Goal: Task Accomplishment & Management: Complete application form

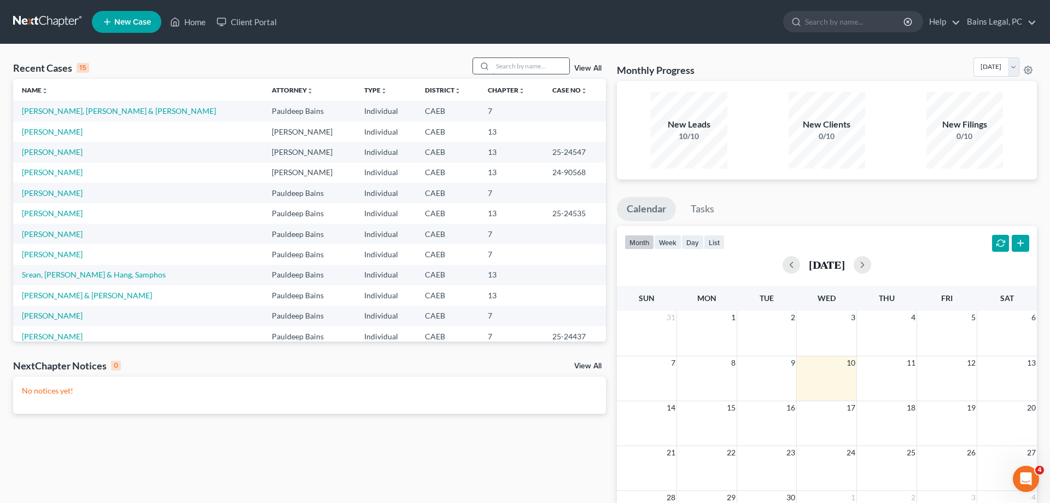
click at [501, 65] on input "search" at bounding box center [531, 66] width 77 height 16
type input "[PERSON_NAME]"
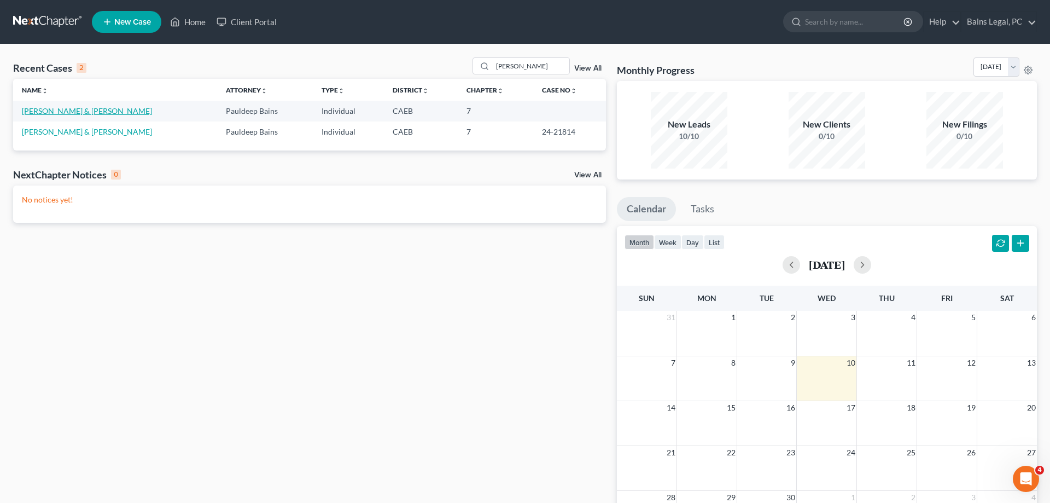
click at [83, 113] on link "[PERSON_NAME] & [PERSON_NAME]" at bounding box center [87, 110] width 130 height 9
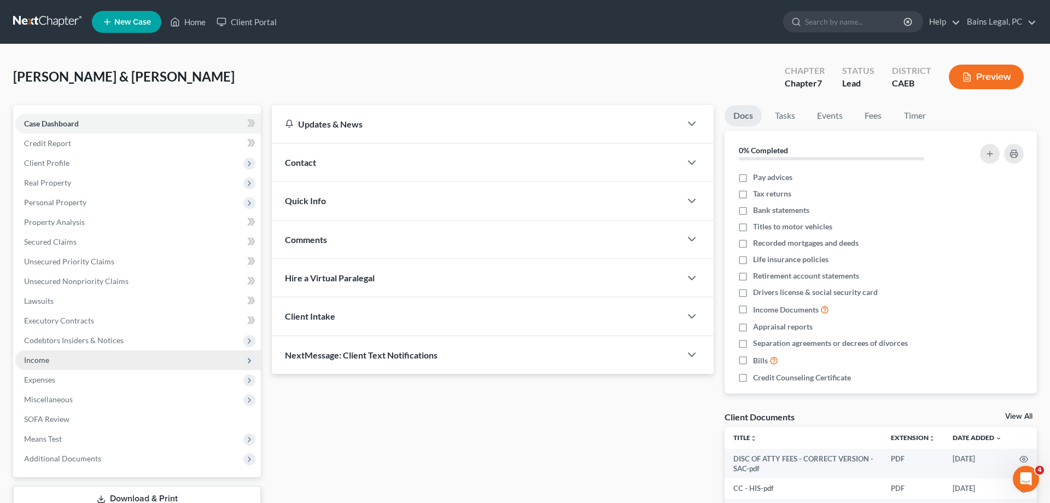
click at [60, 358] on span "Income" at bounding box center [138, 360] width 246 height 20
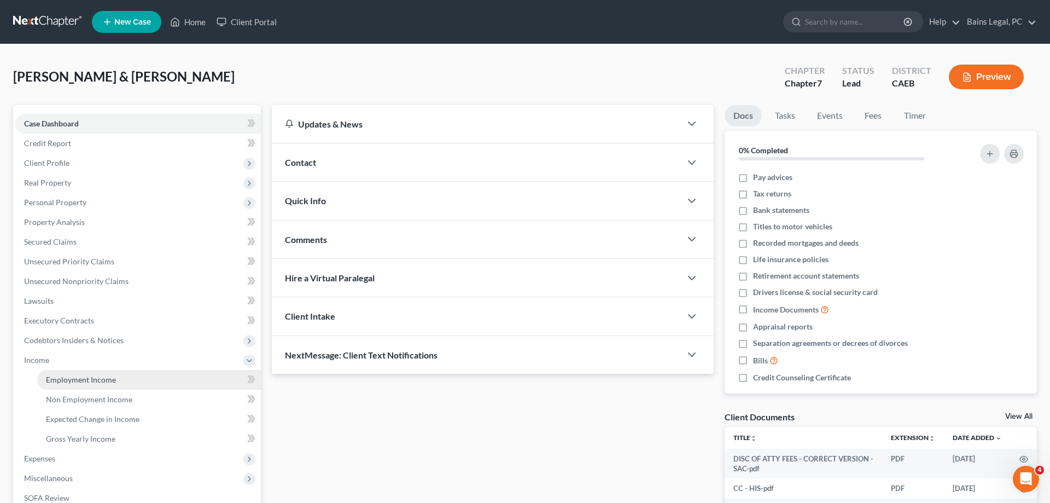
click at [77, 375] on link "Employment Income" at bounding box center [149, 380] width 224 height 20
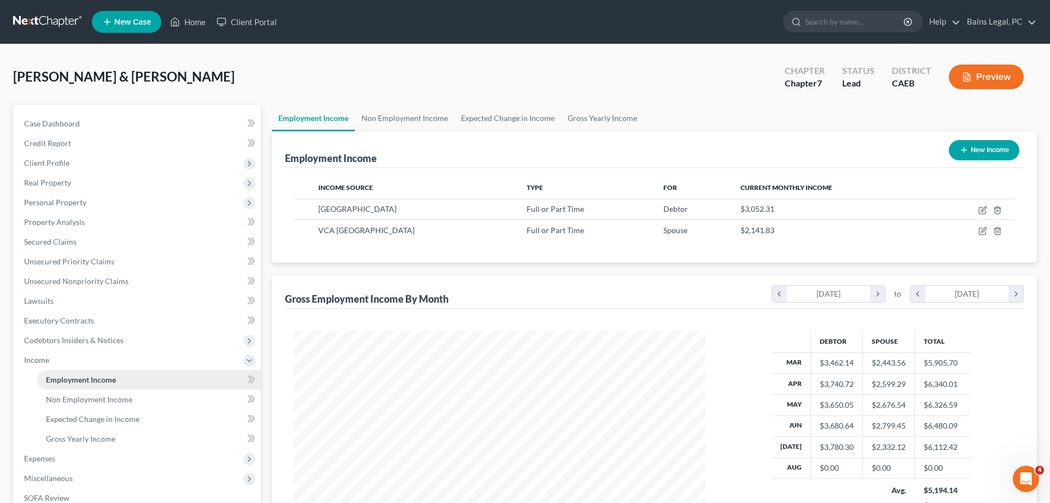
scroll to position [206, 434]
click at [100, 366] on span "Income" at bounding box center [138, 360] width 246 height 20
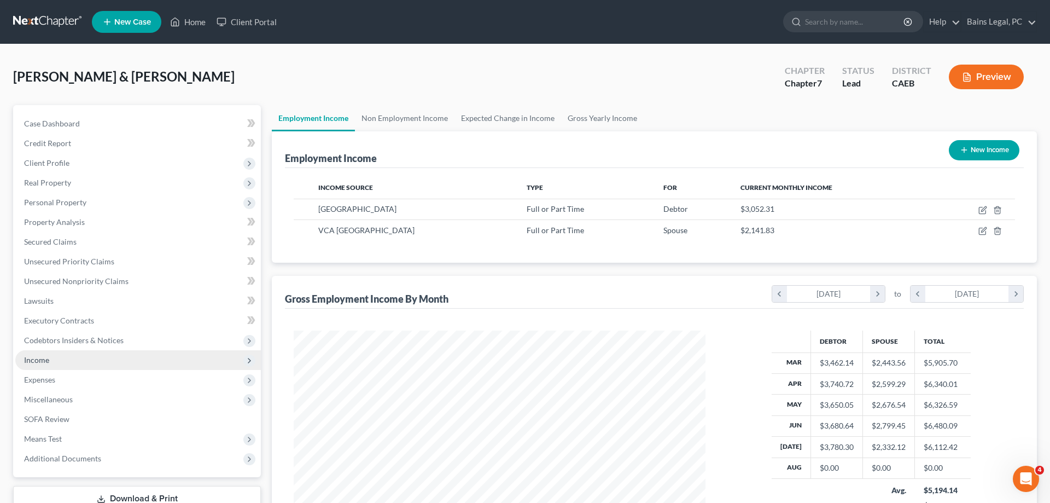
click at [57, 363] on span "Income" at bounding box center [138, 360] width 246 height 20
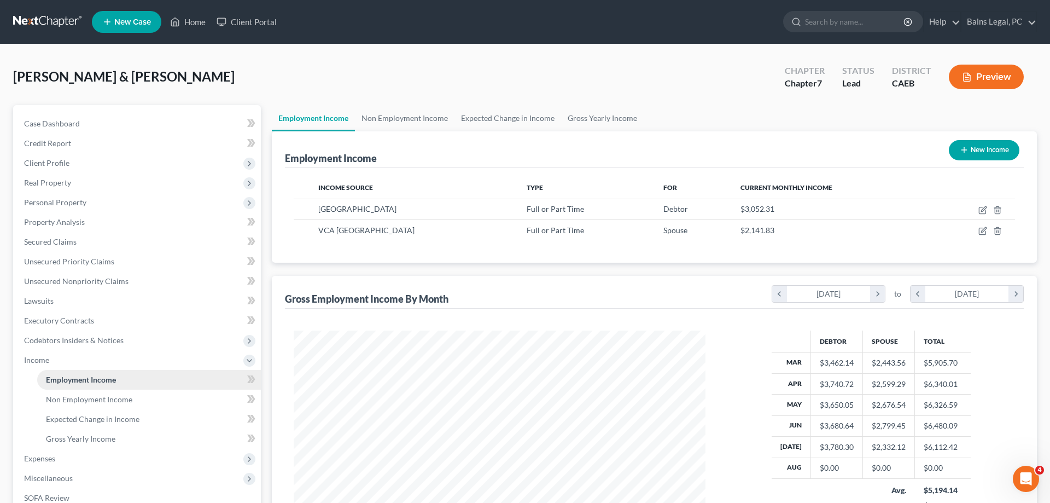
click at [81, 377] on span "Employment Income" at bounding box center [81, 379] width 70 height 9
click at [984, 212] on icon "button" at bounding box center [982, 210] width 9 height 9
select select "0"
select select "4"
select select "2"
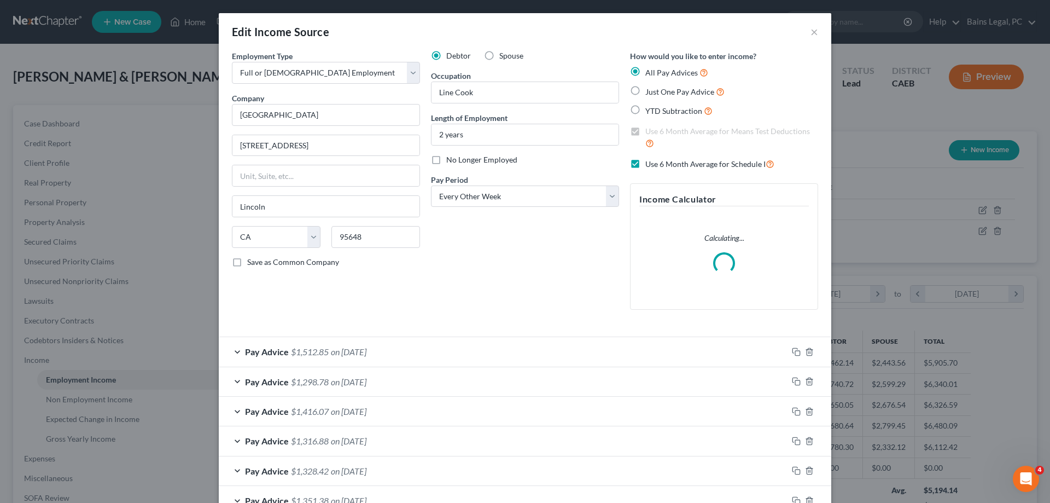
scroll to position [251, 0]
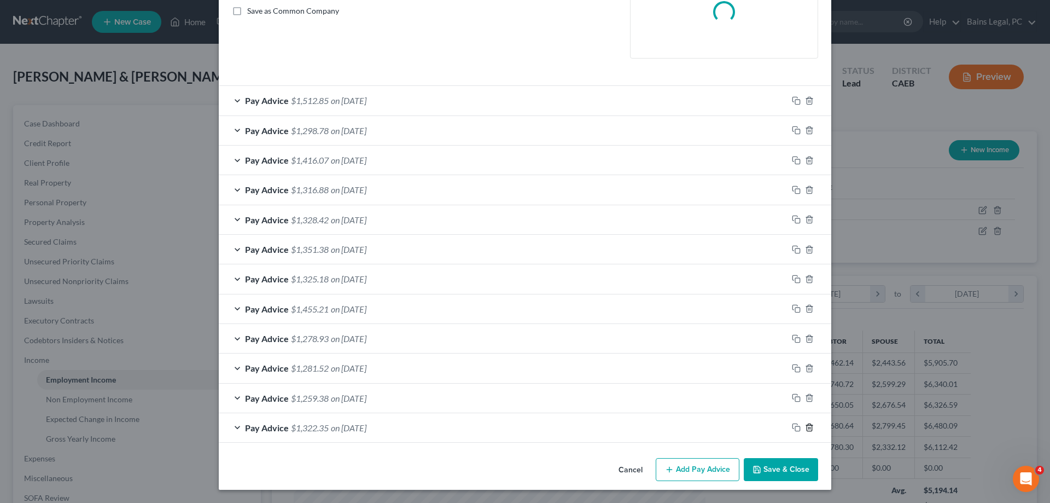
click at [812, 428] on icon "button" at bounding box center [809, 427] width 5 height 7
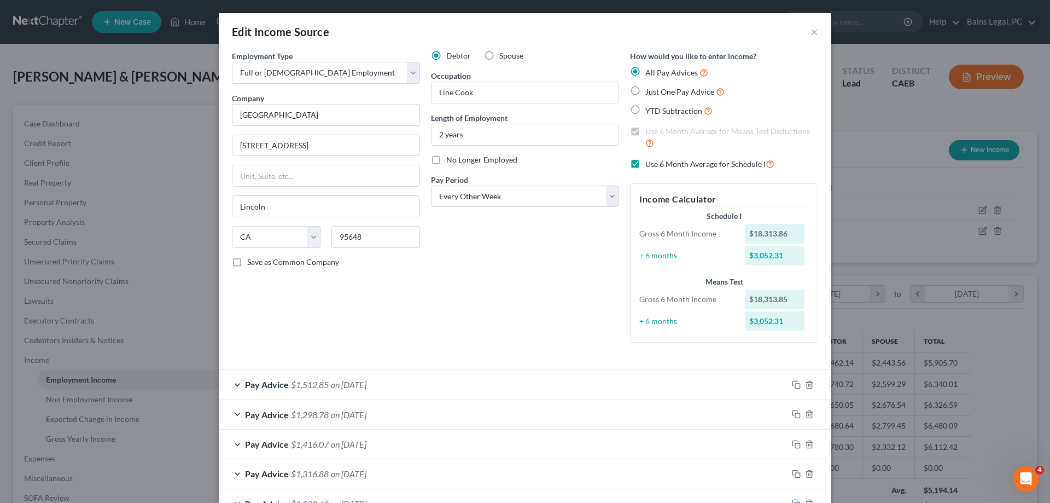
scroll to position [224, 0]
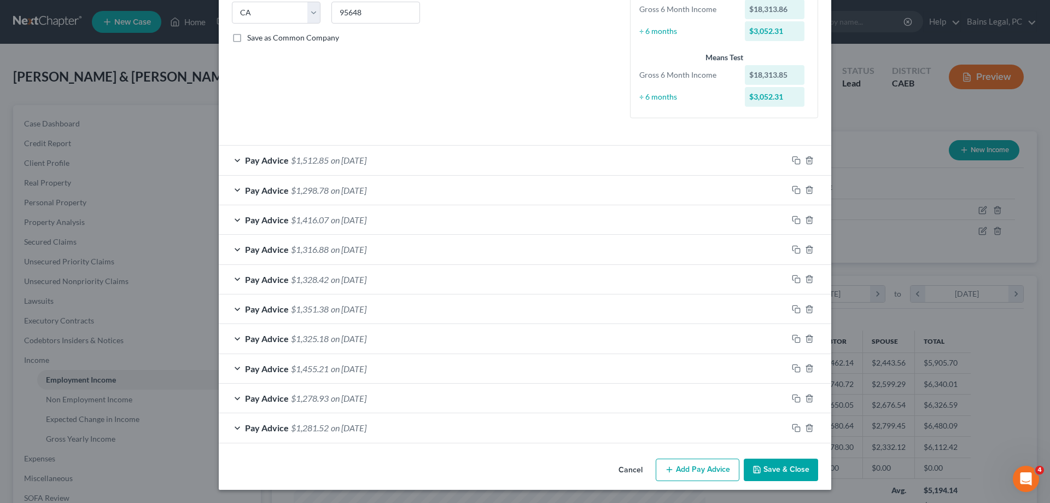
click at [514, 158] on div "Pay Advice $1,512.85 on [DATE]" at bounding box center [503, 159] width 569 height 29
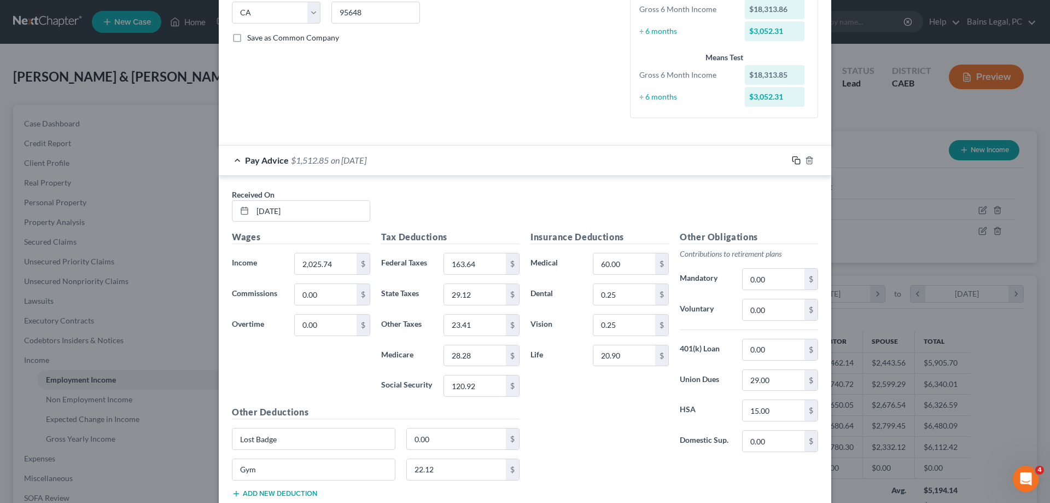
click at [793, 164] on icon "button" at bounding box center [796, 160] width 9 height 9
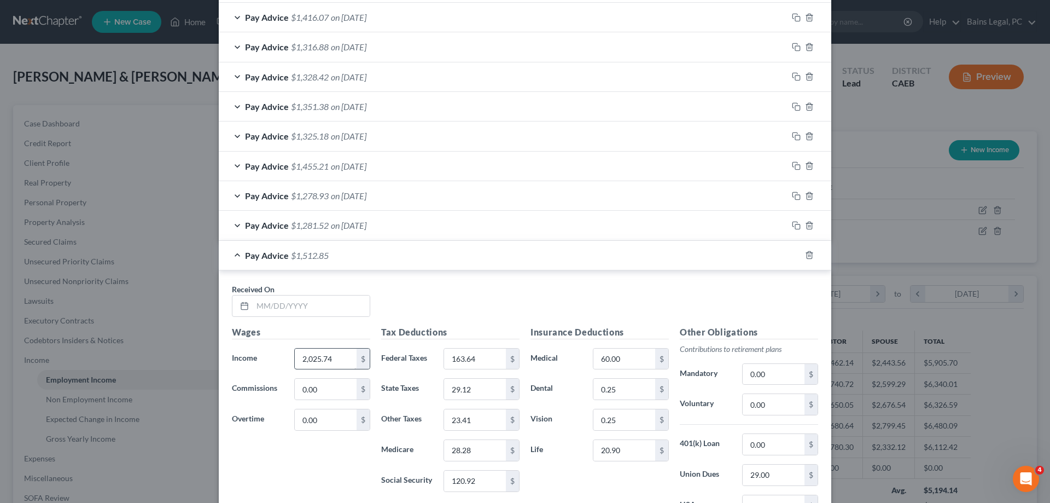
scroll to position [447, 0]
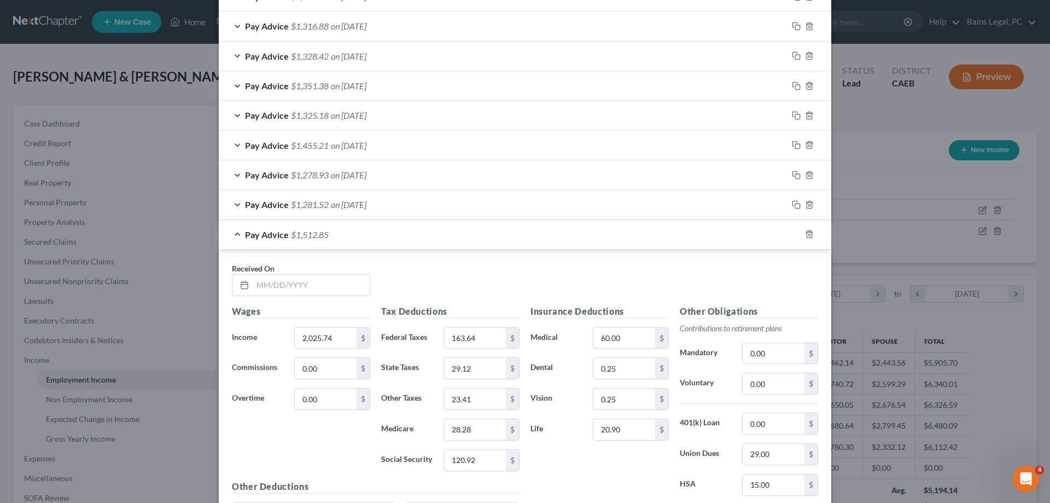
click at [351, 272] on div "Received On *" at bounding box center [300, 279] width 149 height 33
click at [366, 284] on input "text" at bounding box center [311, 285] width 117 height 21
type input "8/1/5"
type input "1,743.83"
click at [481, 342] on input "163.64" at bounding box center [475, 338] width 62 height 21
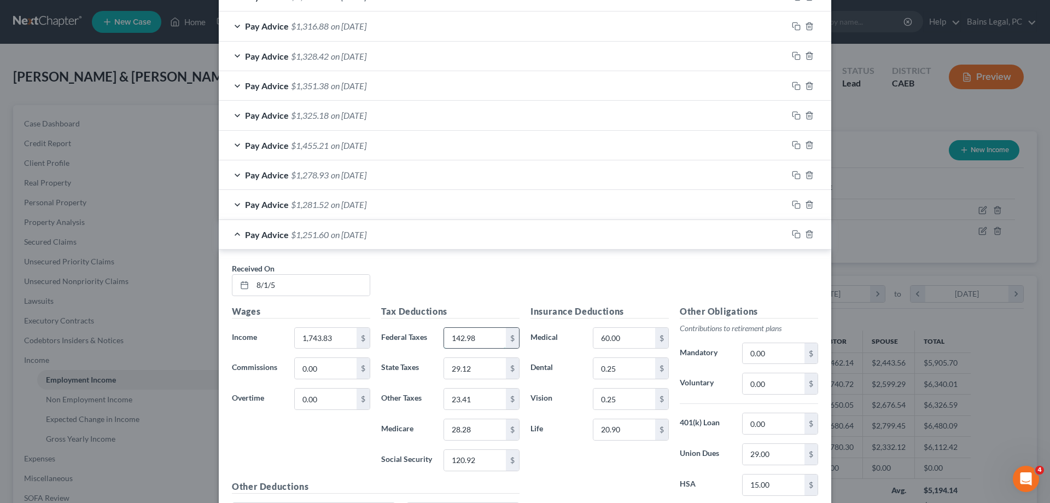
type input "142.98"
type input "24.57"
type input "20.93"
type input "25.28"
type input "108.11"
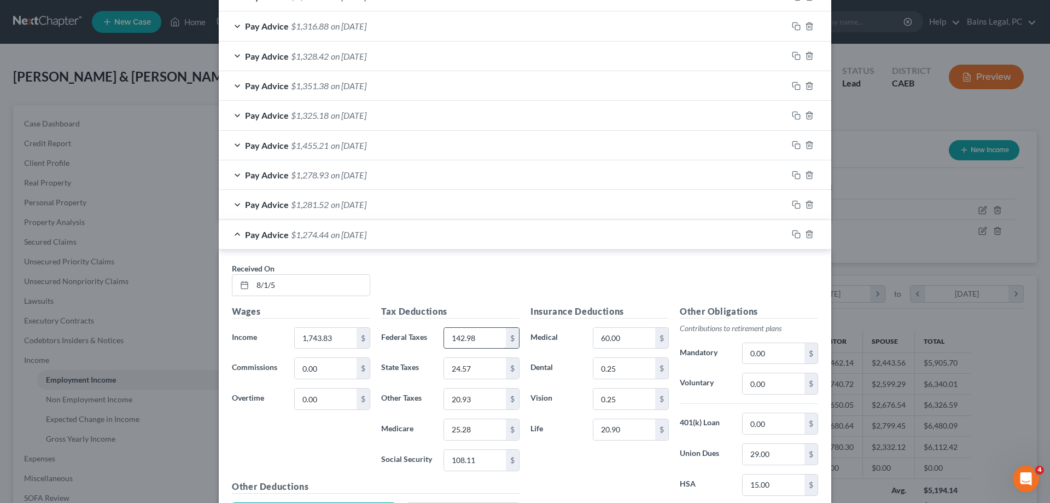
scroll to position [594, 0]
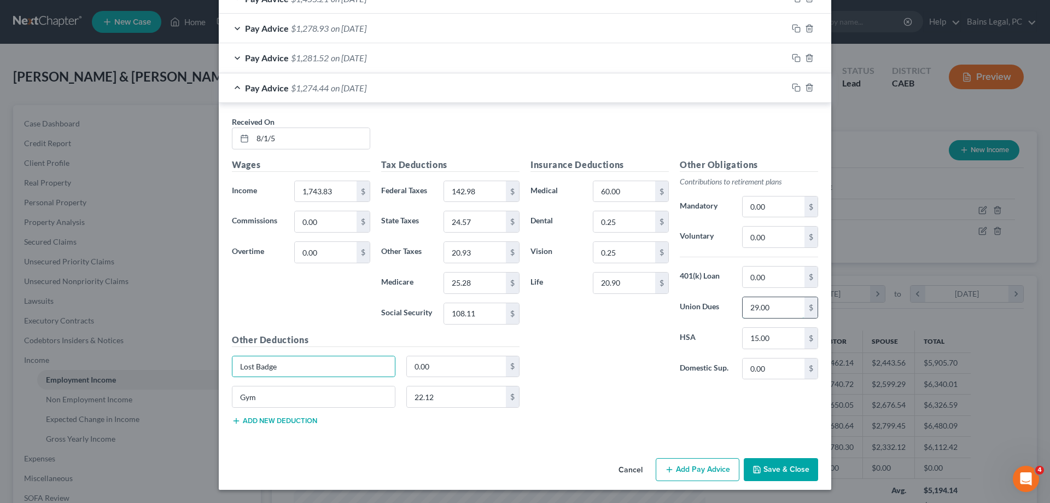
click at [786, 305] on input "29.00" at bounding box center [774, 307] width 62 height 21
click at [787, 343] on input "15.00" at bounding box center [774, 338] width 62 height 21
type input "0"
click at [341, 189] on input "1,743.83" at bounding box center [326, 191] width 62 height 21
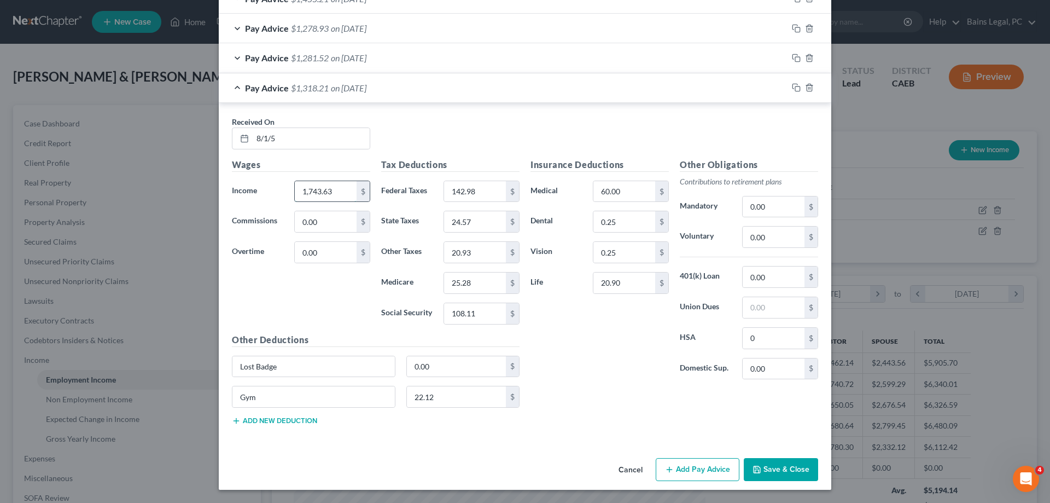
type input "1,743.63"
click at [501, 188] on input "142.98" at bounding box center [475, 191] width 62 height 21
click at [487, 219] on input "24.57" at bounding box center [475, 221] width 62 height 21
click at [488, 248] on input "20.93" at bounding box center [475, 252] width 62 height 21
click at [485, 287] on input "25.28" at bounding box center [475, 282] width 62 height 21
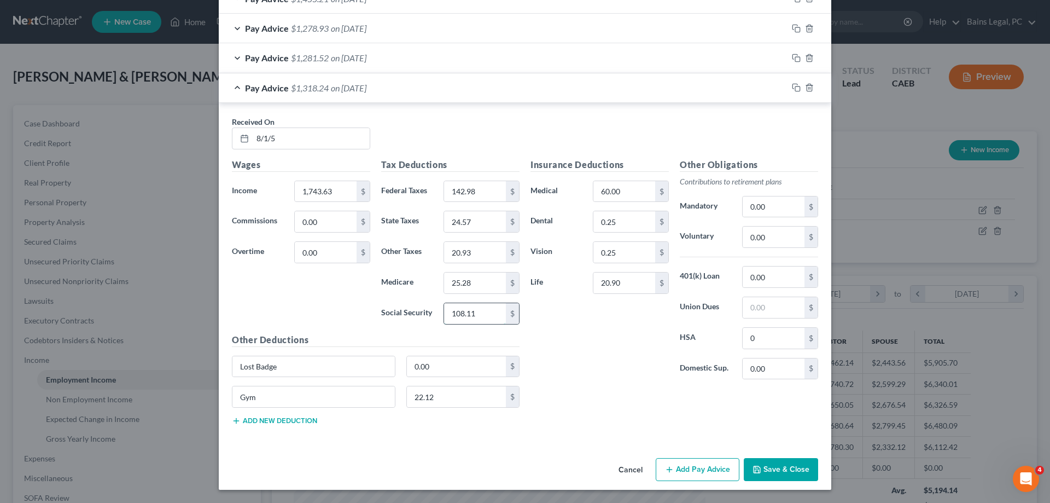
click at [486, 308] on input "108.11" at bounding box center [475, 313] width 62 height 21
click at [464, 387] on input "22.12" at bounding box center [457, 396] width 100 height 21
click at [624, 327] on div "Insurance Deductions Medical 60.00 $ Dental 0.25 $ Vision 0.25 $ Life 20.90 $" at bounding box center [599, 273] width 149 height 230
click at [646, 275] on input "20.90" at bounding box center [624, 282] width 62 height 21
click at [638, 247] on input "0.25" at bounding box center [624, 252] width 62 height 21
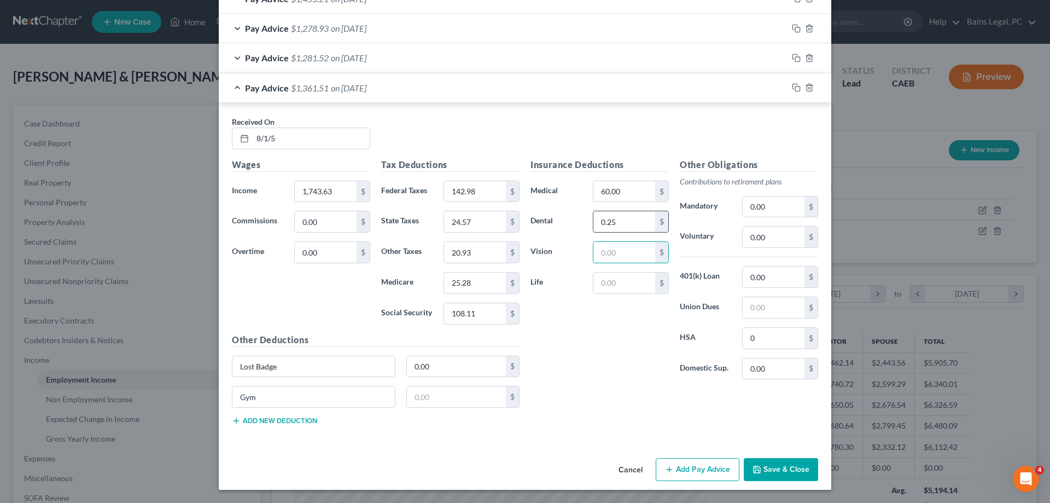
click at [637, 223] on input "0.25" at bounding box center [624, 221] width 62 height 21
drag, startPoint x: 625, startPoint y: 347, endPoint x: 634, endPoint y: 340, distance: 11.4
click at [625, 347] on div "Insurance Deductions Medical 60.00 $ Dental $ Vision $ Life $" at bounding box center [599, 273] width 149 height 230
click at [646, 193] on input "60.00" at bounding box center [624, 191] width 62 height 21
click at [795, 88] on icon "button" at bounding box center [796, 87] width 9 height 9
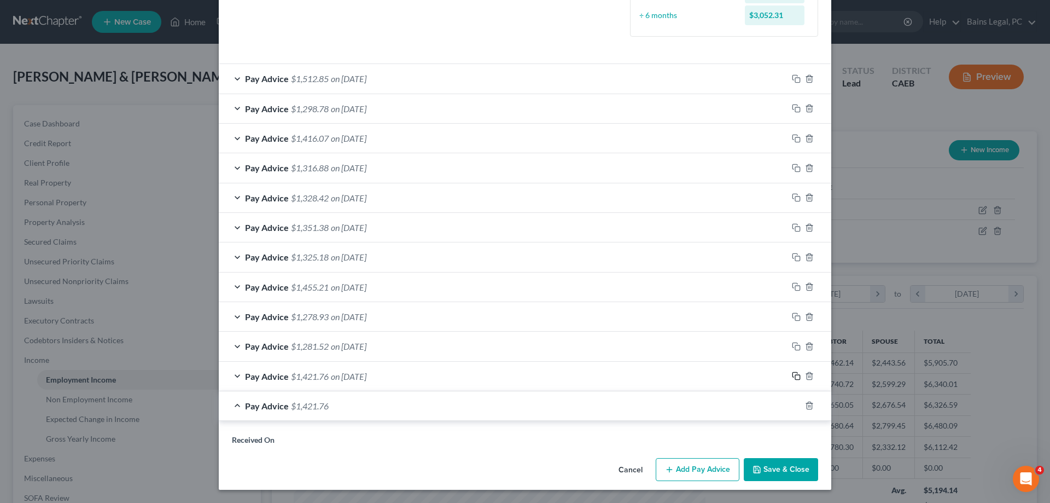
scroll to position [377, 0]
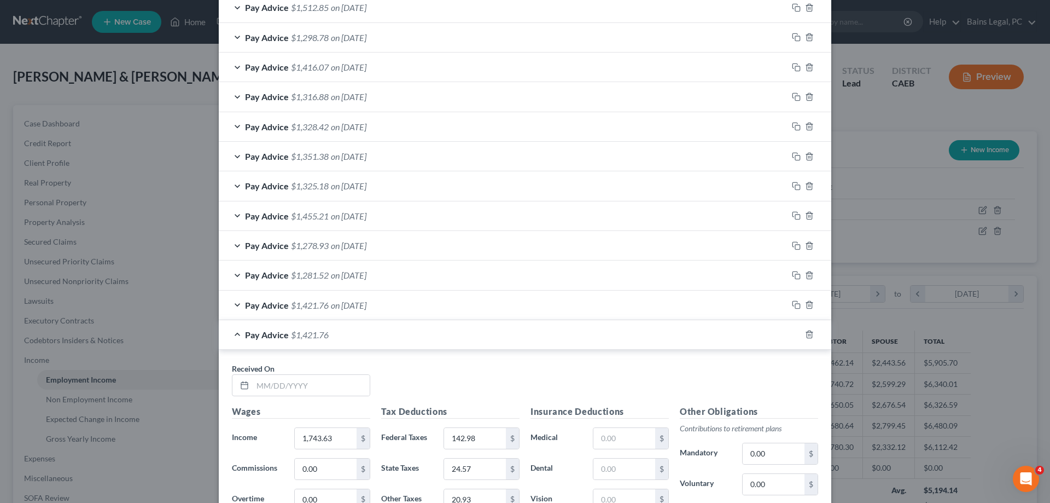
click at [470, 295] on div "Pay Advice $1,421.76 on [DATE]" at bounding box center [503, 304] width 569 height 29
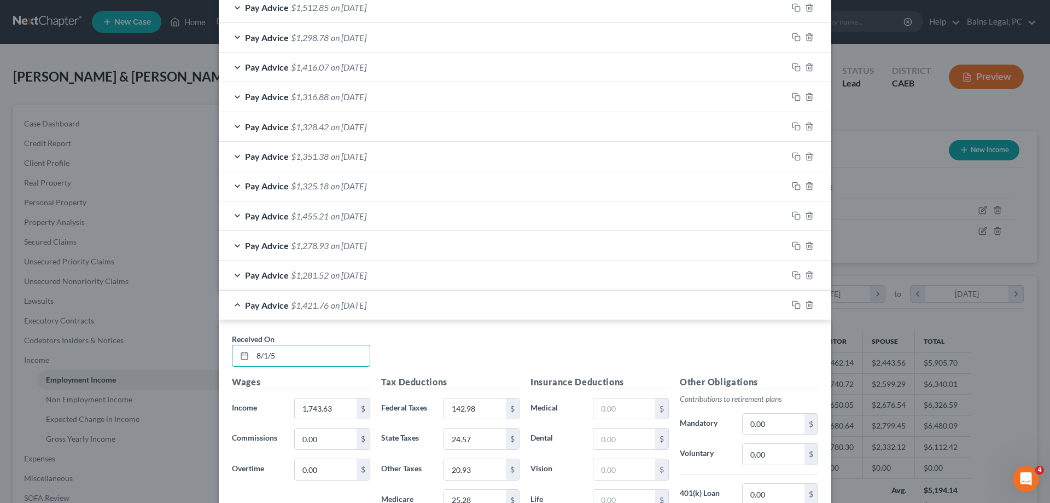
drag, startPoint x: 271, startPoint y: 358, endPoint x: 340, endPoint y: 313, distance: 81.9
click at [304, 358] on input "8/1/5" at bounding box center [311, 355] width 117 height 21
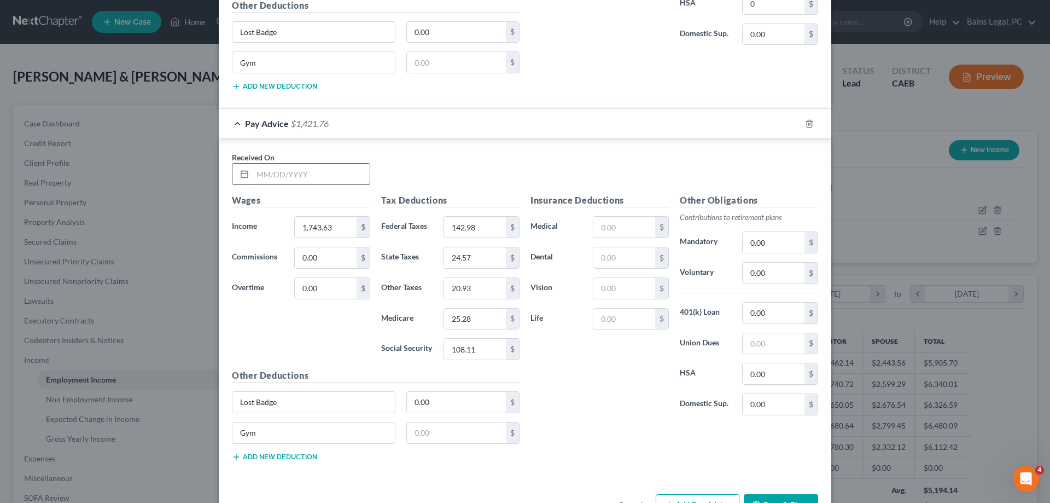
scroll to position [964, 0]
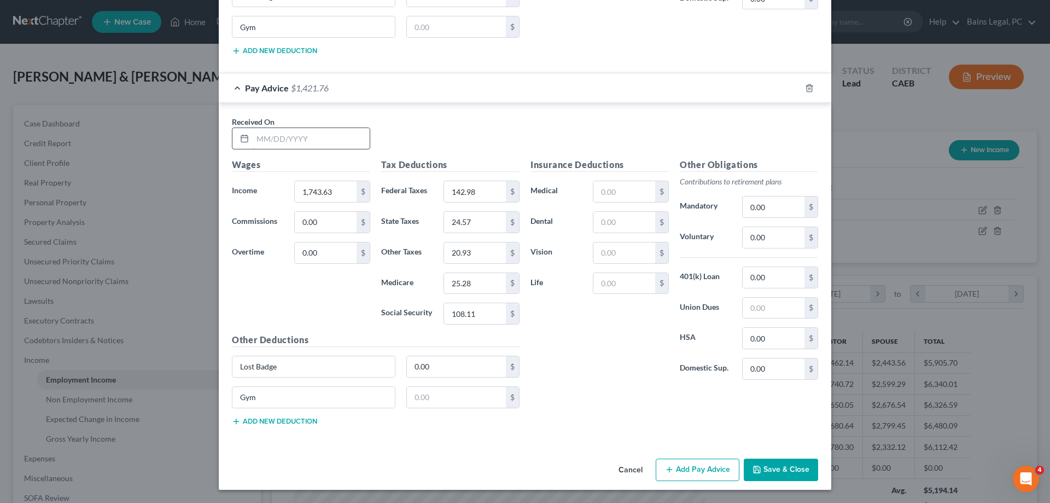
type input "[DATE]"
click at [358, 136] on input "text" at bounding box center [311, 138] width 117 height 21
type input "[DATE]"
type input "1,782.97"
click at [505, 197] on input "142.98" at bounding box center [475, 191] width 62 height 21
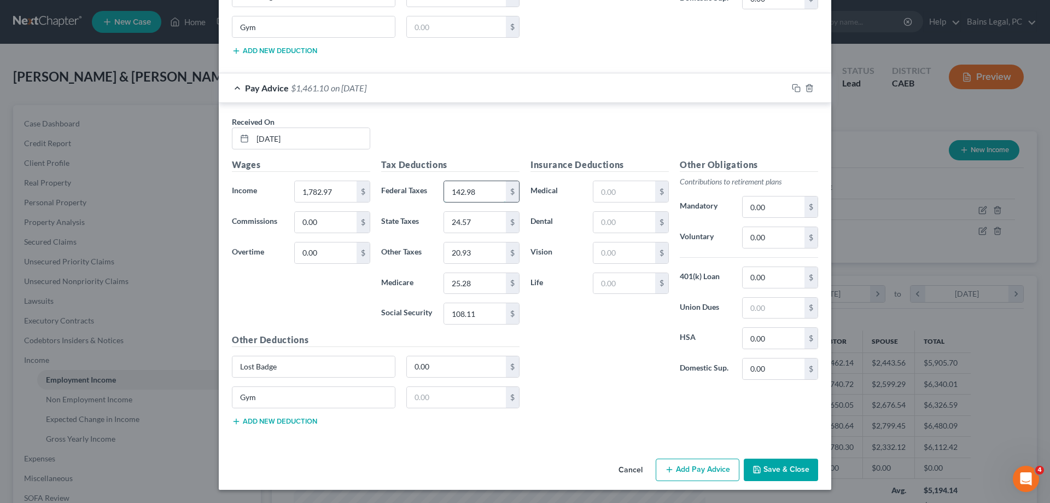
scroll to position [908, 0]
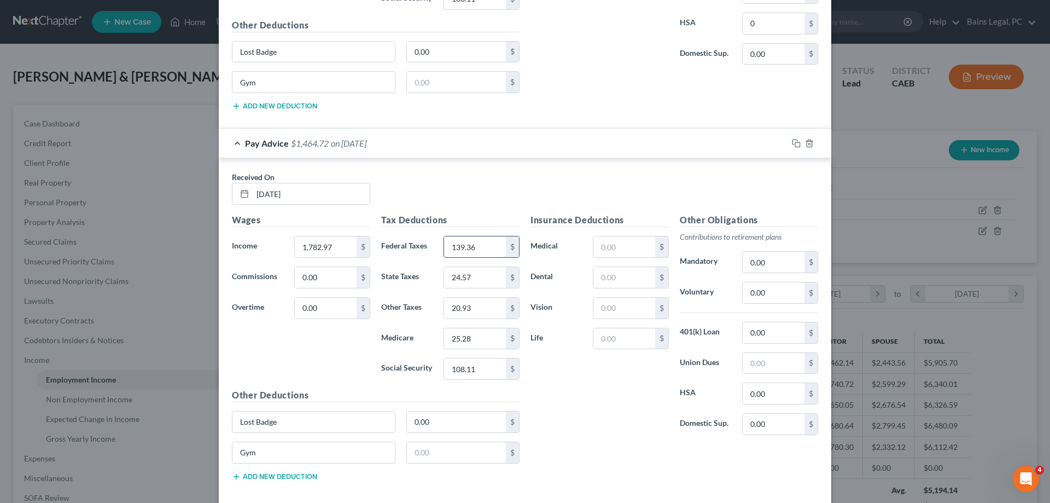
type input "139.36"
type input "23.78"
type input "20.49"
type input "24.76"
type input "105.86"
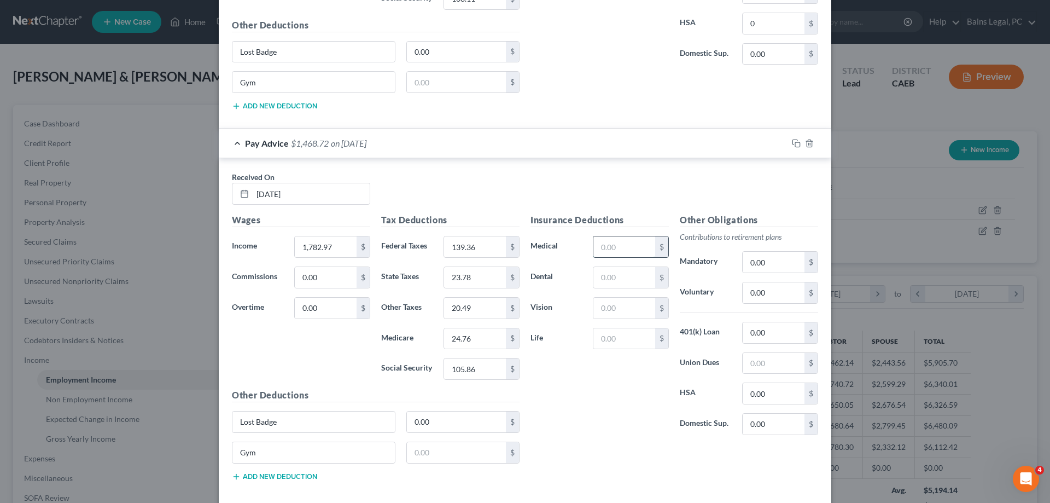
click at [625, 250] on input "text" at bounding box center [624, 246] width 62 height 21
type input "60"
type input "0.25"
click at [772, 402] on input "0.00" at bounding box center [774, 393] width 62 height 21
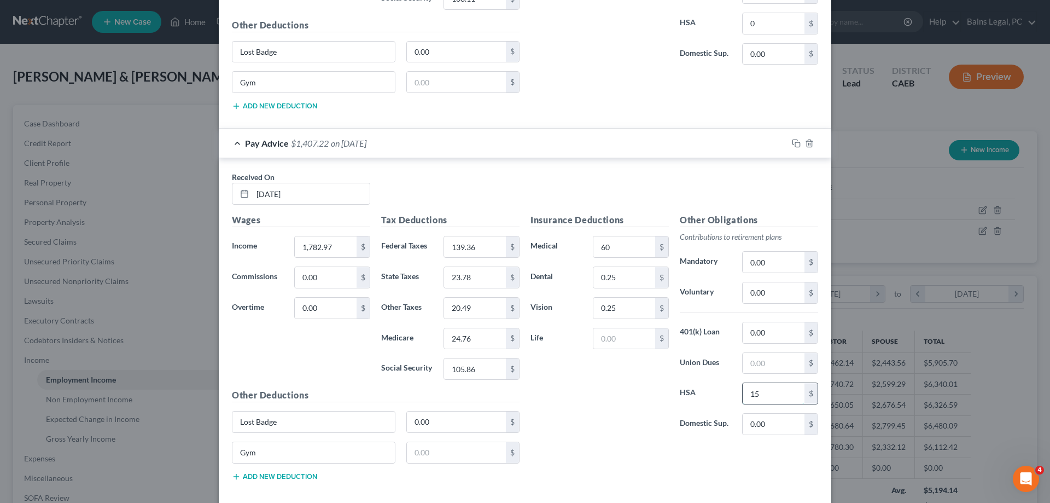
type input "15"
click at [469, 456] on input "text" at bounding box center [457, 452] width 100 height 21
type input "22.12"
click at [762, 358] on input "text" at bounding box center [774, 363] width 62 height 21
type input "29"
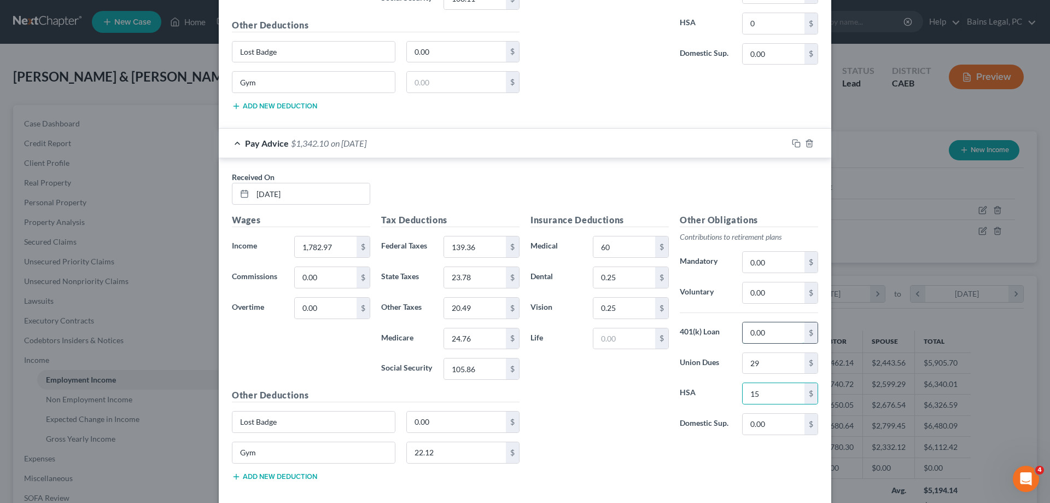
click at [775, 340] on input "0.00" at bounding box center [774, 332] width 62 height 21
click at [499, 250] on input "139.36" at bounding box center [475, 246] width 62 height 21
click at [502, 262] on div "Tax Deductions Federal Taxes 139.36 $ State Taxes 23.78 $ Other Taxes 20.49 $ M…" at bounding box center [450, 300] width 149 height 175
click at [483, 307] on input "20.49" at bounding box center [475, 308] width 62 height 21
click at [484, 335] on input "24.76" at bounding box center [475, 338] width 62 height 21
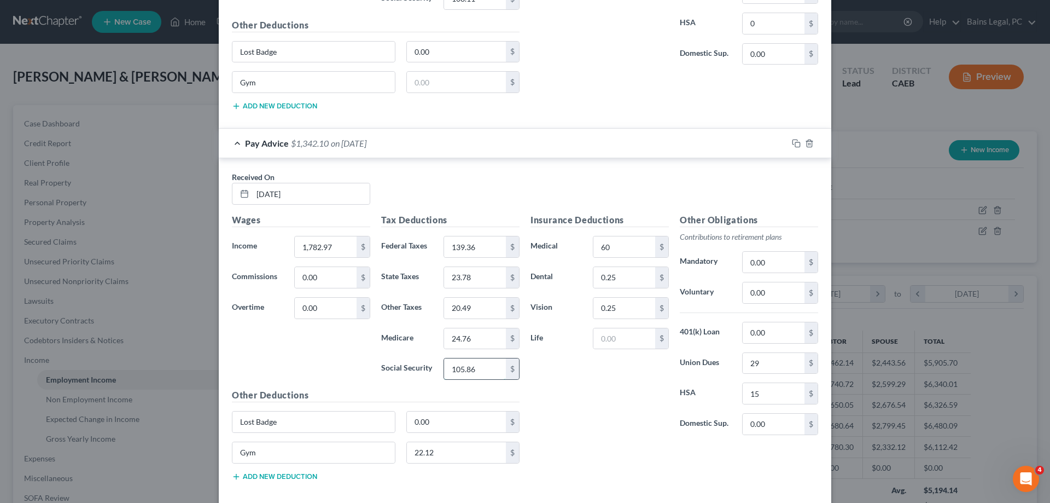
click at [491, 364] on input "105.86" at bounding box center [475, 368] width 62 height 21
click at [637, 243] on input "60" at bounding box center [624, 246] width 62 height 21
click at [646, 273] on input "0.25" at bounding box center [624, 277] width 62 height 21
click at [621, 335] on input "text" at bounding box center [624, 338] width 62 height 21
drag, startPoint x: 615, startPoint y: 339, endPoint x: 650, endPoint y: 343, distance: 35.9
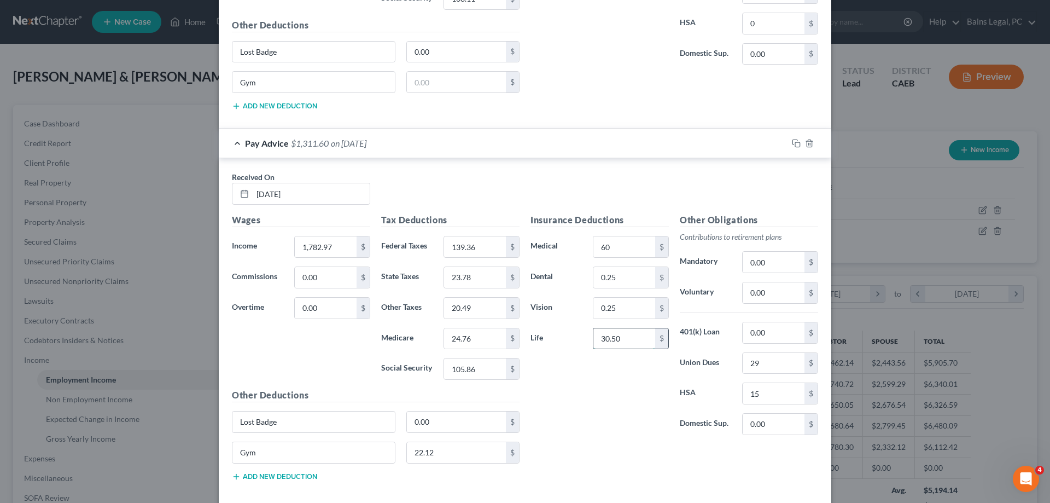
click at [650, 343] on input "30.50" at bounding box center [624, 338] width 62 height 21
type input "30.90"
click at [796, 141] on icon "button" at bounding box center [796, 143] width 9 height 9
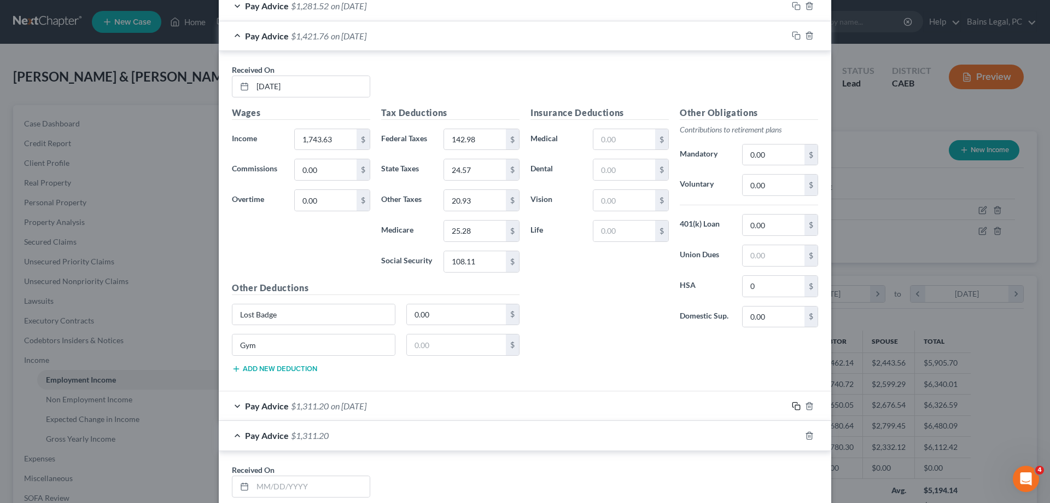
scroll to position [615, 0]
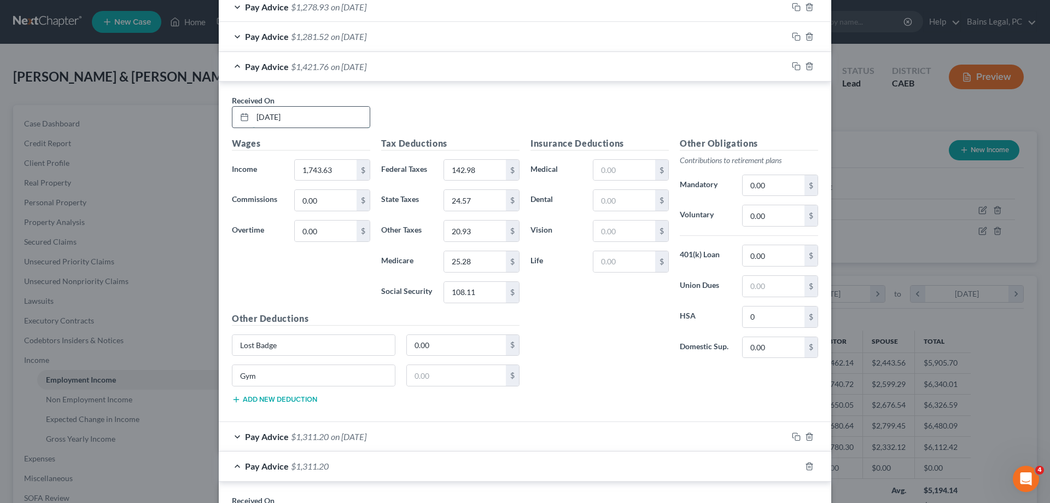
drag, startPoint x: 263, startPoint y: 115, endPoint x: 289, endPoint y: 114, distance: 26.8
click at [289, 114] on input "[DATE]" at bounding box center [311, 117] width 117 height 21
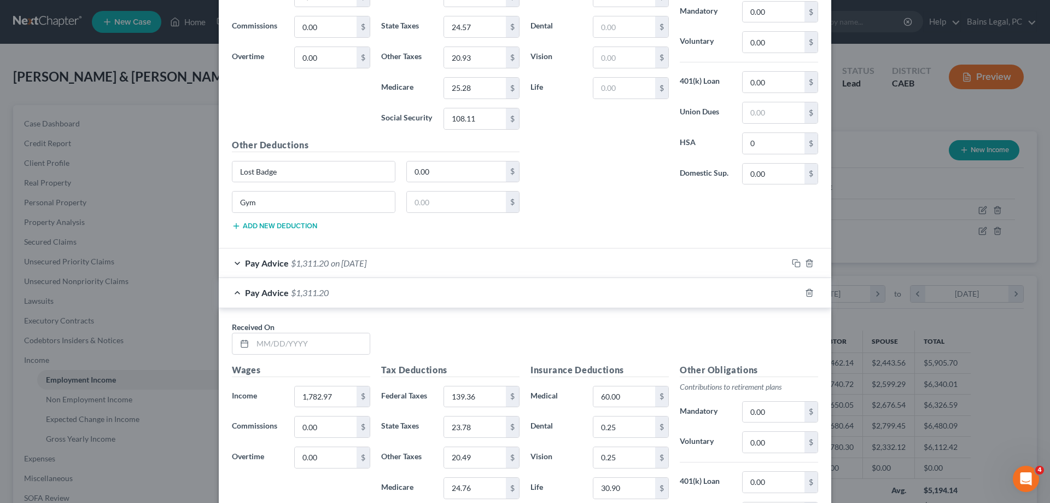
scroll to position [838, 0]
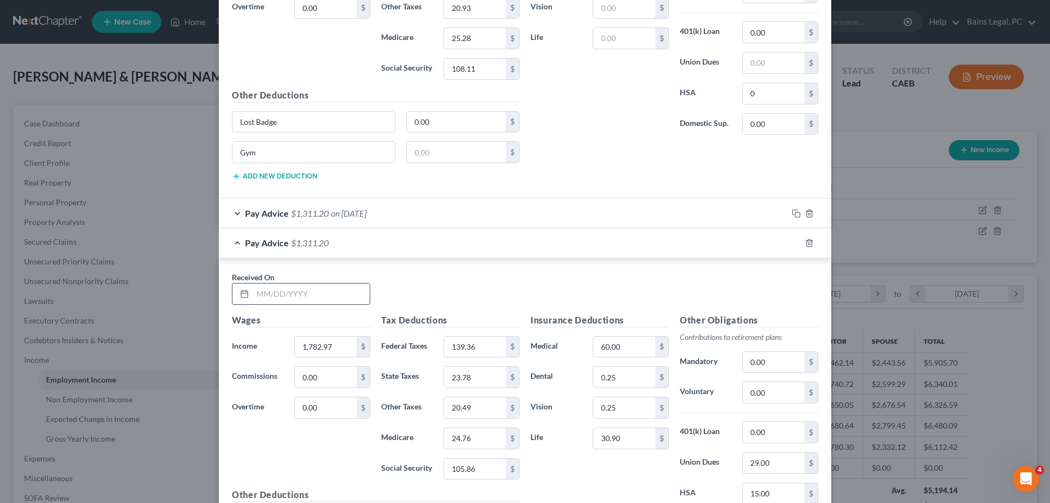
type input "[DATE]"
click at [320, 300] on input "text" at bounding box center [311, 293] width 117 height 21
type input "[DATE]"
type input "1,743.63"
click at [485, 349] on input "139.36" at bounding box center [475, 346] width 62 height 21
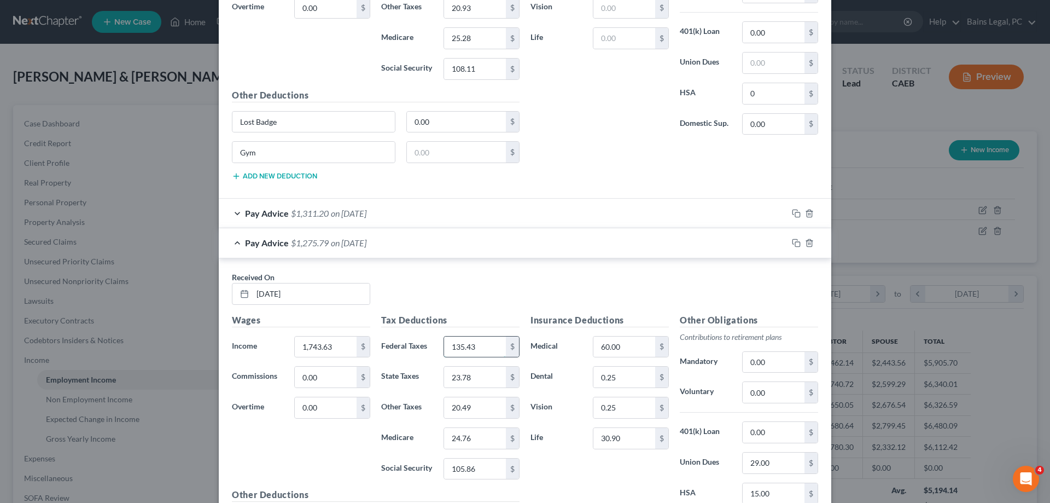
type input "135.43"
type input "22.91"
type input "20.01"
click at [463, 439] on input "24.9" at bounding box center [475, 438] width 62 height 21
click at [464, 440] on input "24.9" at bounding box center [475, 438] width 62 height 21
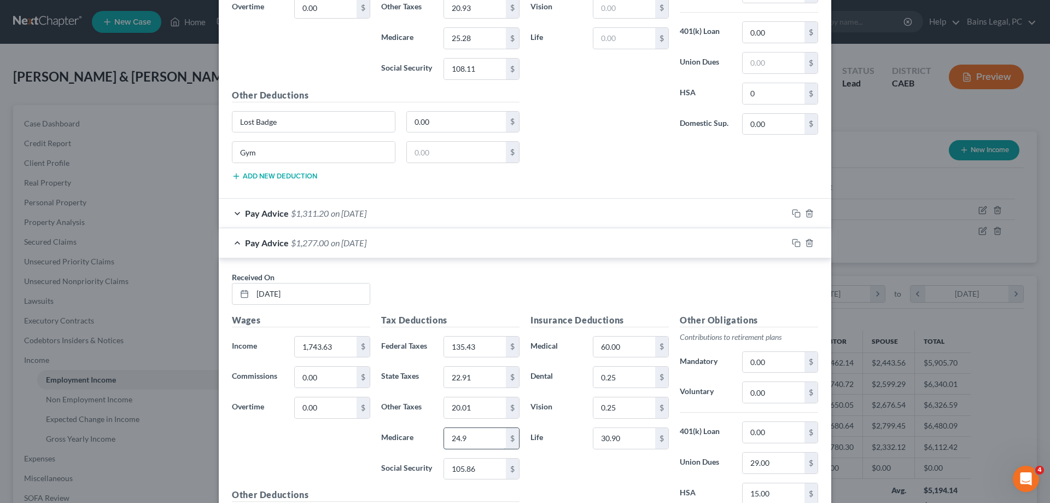
click at [464, 440] on input "24.9" at bounding box center [475, 438] width 62 height 21
type input "24.19"
type input "103.42"
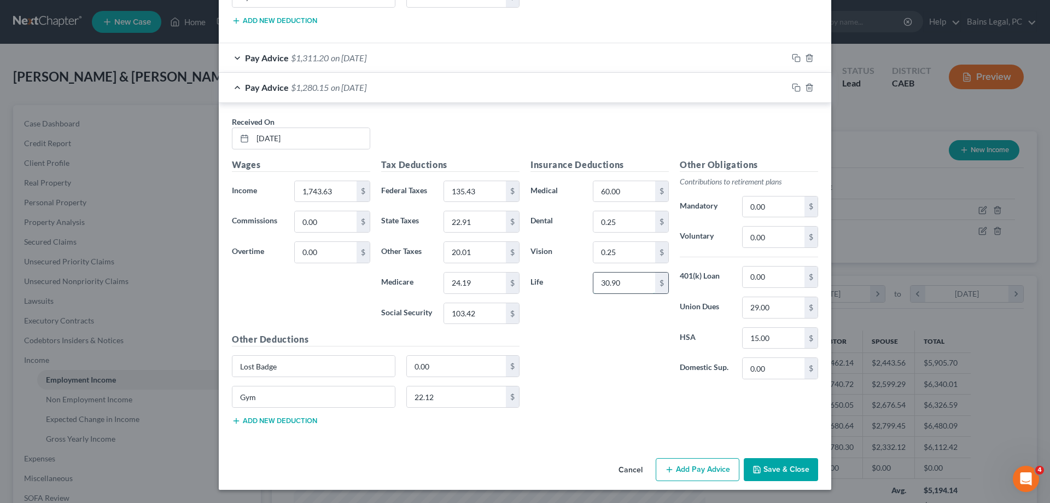
click at [643, 290] on input "30.90" at bounding box center [624, 282] width 62 height 21
click at [772, 315] on input "29.00" at bounding box center [774, 307] width 62 height 21
click at [655, 225] on input "0.25" at bounding box center [624, 221] width 62 height 21
click at [641, 259] on input "0.25" at bounding box center [624, 252] width 62 height 21
click at [632, 290] on input "20.50" at bounding box center [624, 282] width 62 height 21
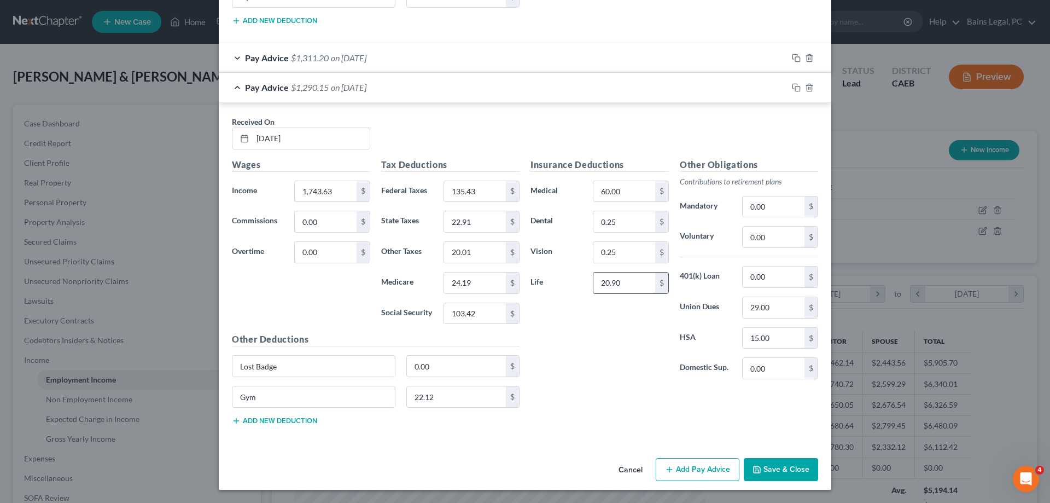
type input "20.90"
click at [798, 468] on button "Save & Close" at bounding box center [781, 469] width 74 height 23
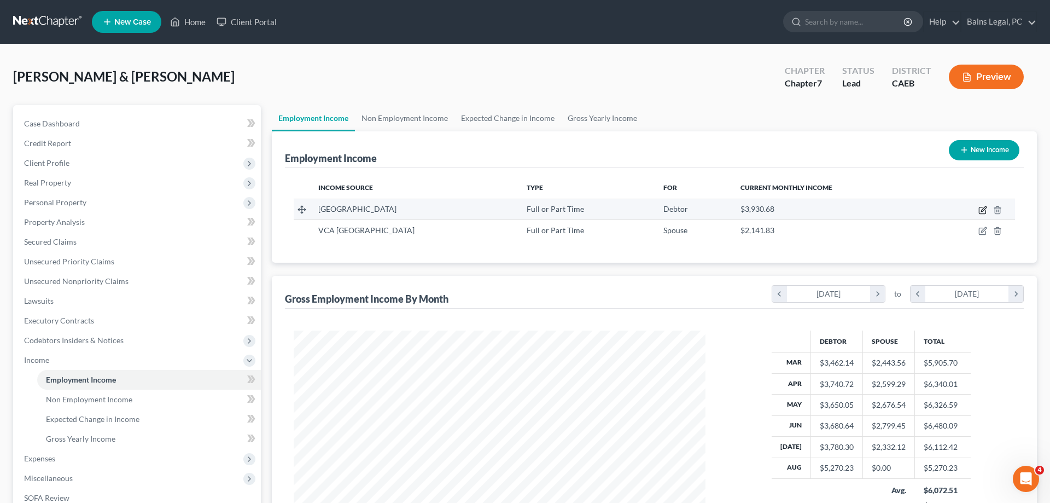
click at [983, 212] on icon "button" at bounding box center [982, 210] width 9 height 9
select select "0"
select select "4"
select select "2"
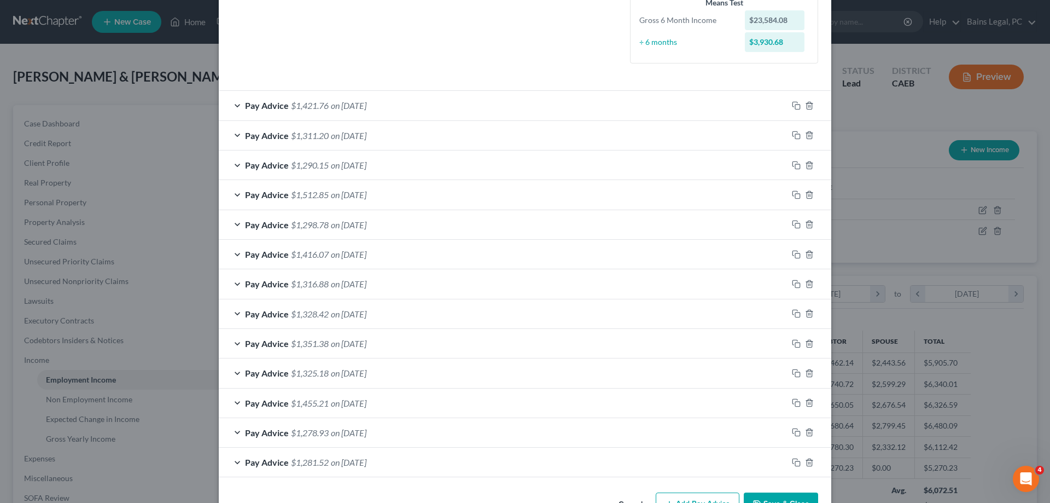
scroll to position [313, 0]
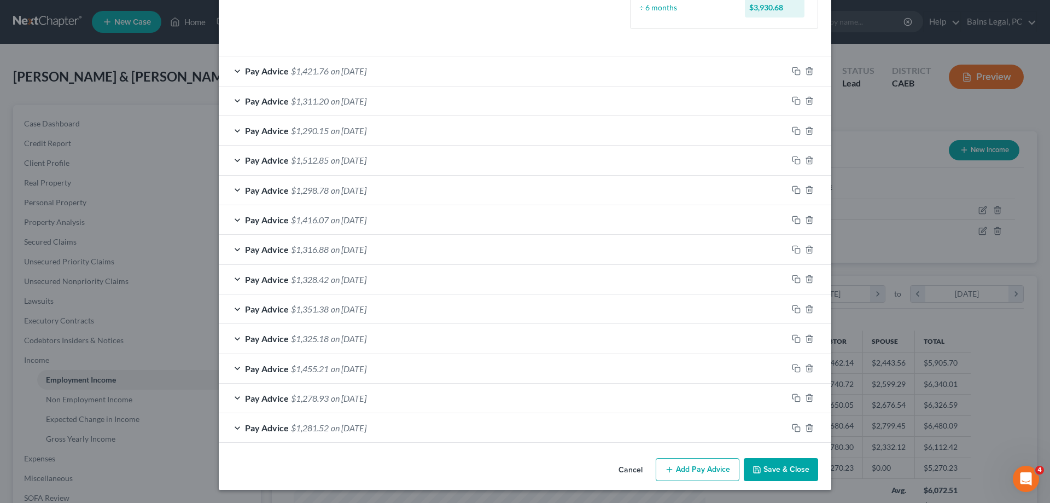
click at [773, 466] on button "Save & Close" at bounding box center [781, 469] width 74 height 23
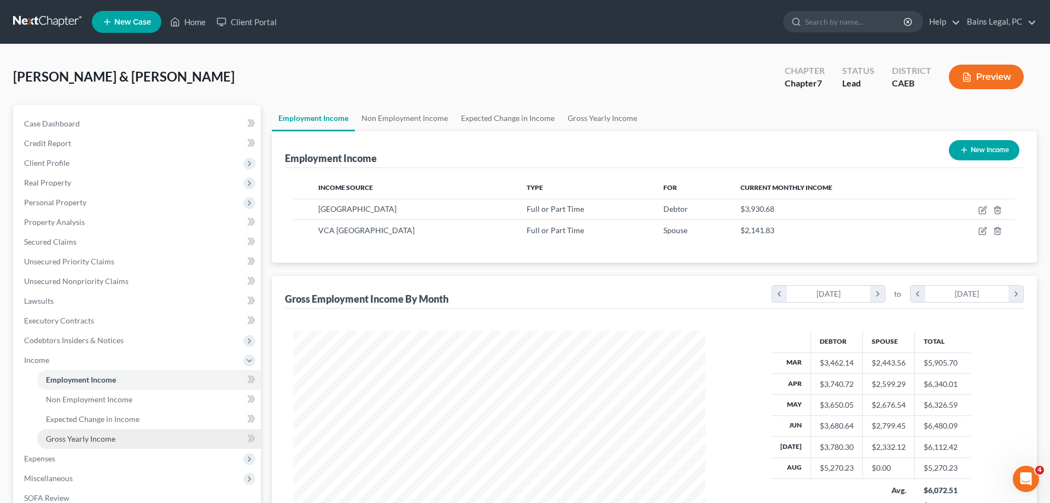
click at [66, 442] on span "Gross Yearly Income" at bounding box center [80, 438] width 69 height 9
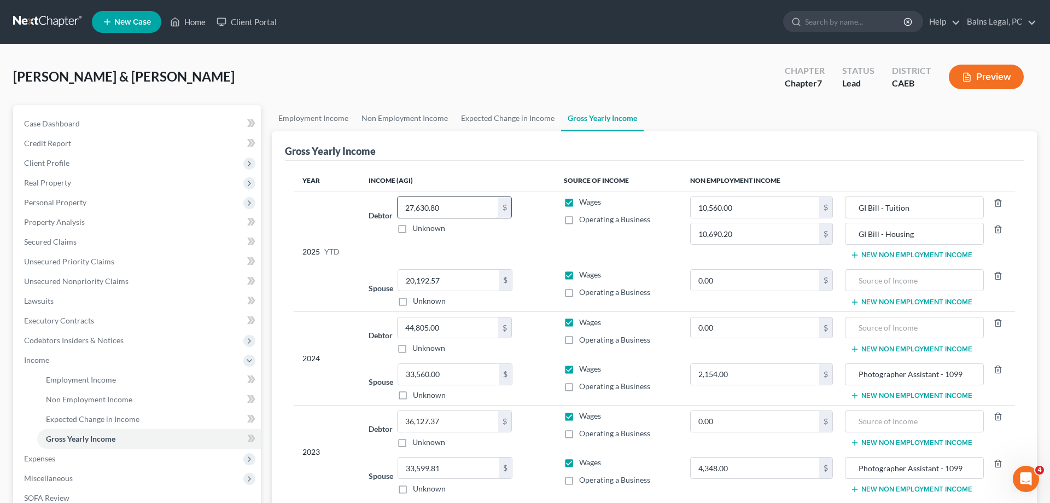
click at [481, 207] on input "27,630.80" at bounding box center [448, 207] width 101 height 21
click at [490, 212] on input "27,630.80" at bounding box center [448, 207] width 101 height 21
drag, startPoint x: 490, startPoint y: 212, endPoint x: 351, endPoint y: 194, distance: 140.1
click at [398, 199] on input "27,630.80" at bounding box center [448, 207] width 101 height 21
type input "32,901.03"
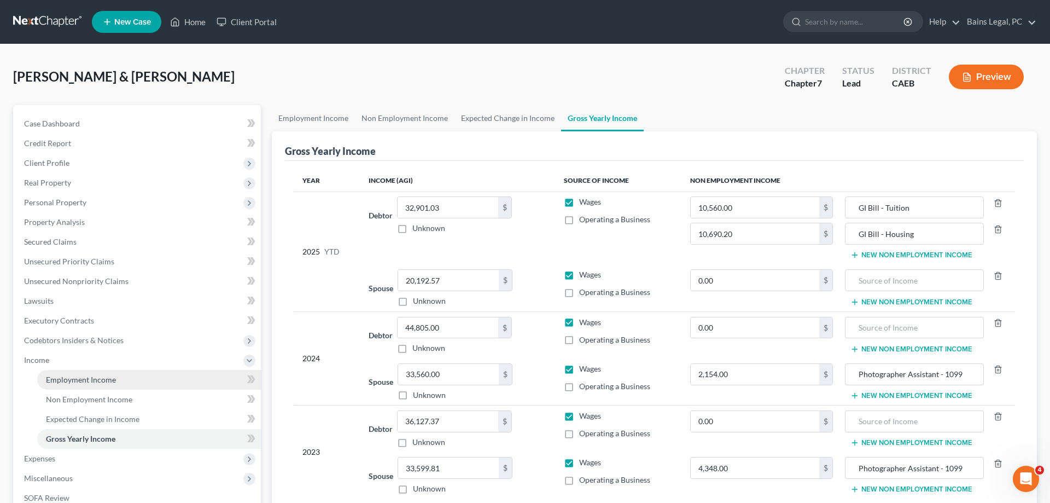
click at [90, 374] on link "Employment Income" at bounding box center [149, 380] width 224 height 20
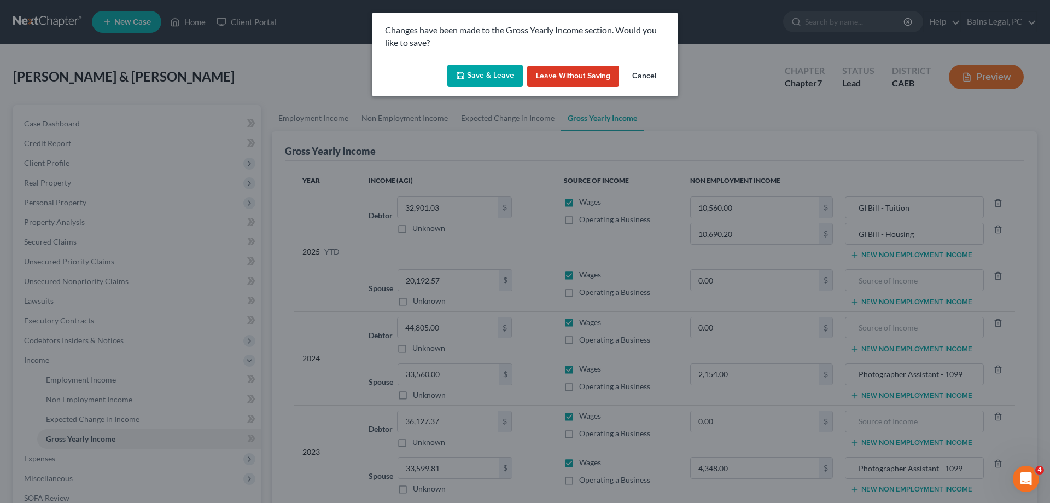
click at [475, 71] on button "Save & Leave" at bounding box center [484, 76] width 75 height 23
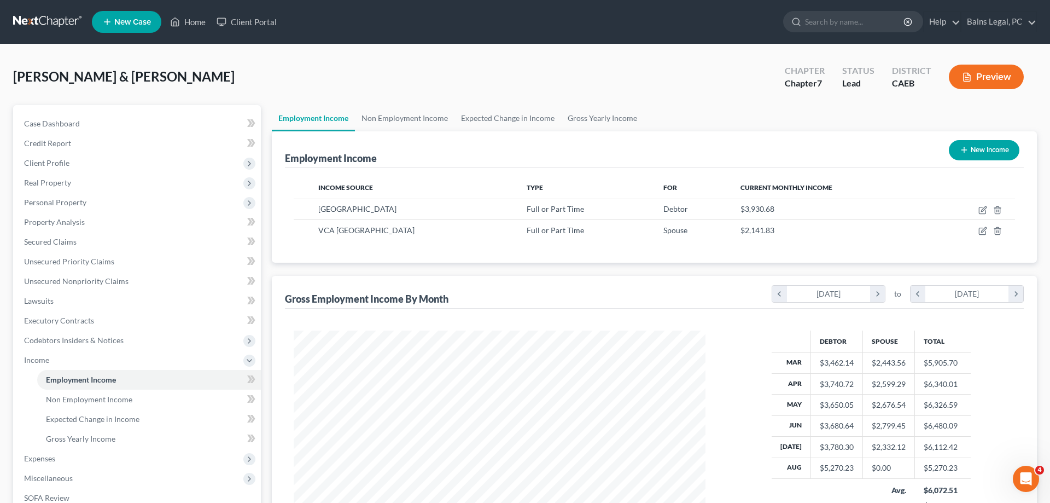
scroll to position [206, 434]
click at [982, 228] on icon "button" at bounding box center [982, 231] width 7 height 7
select select "0"
select select "4"
select select "2"
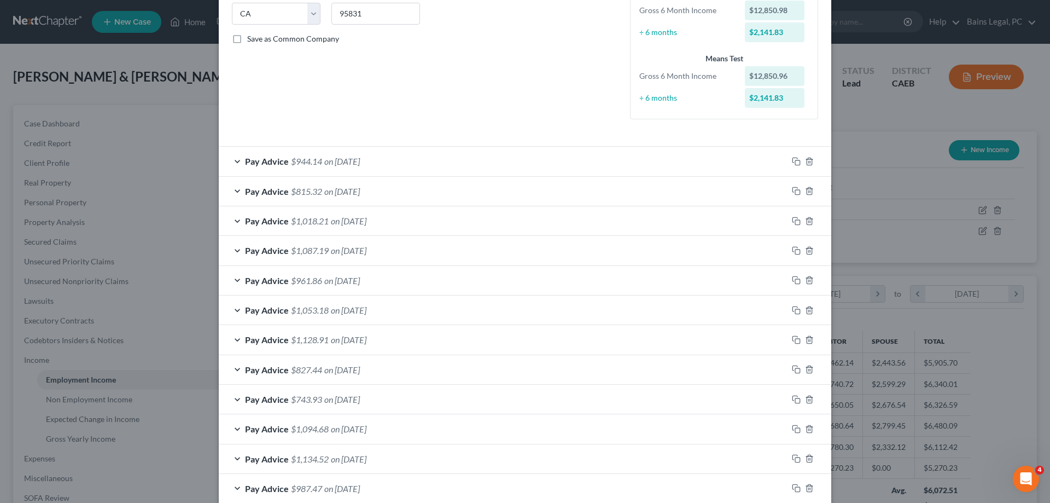
scroll to position [279, 0]
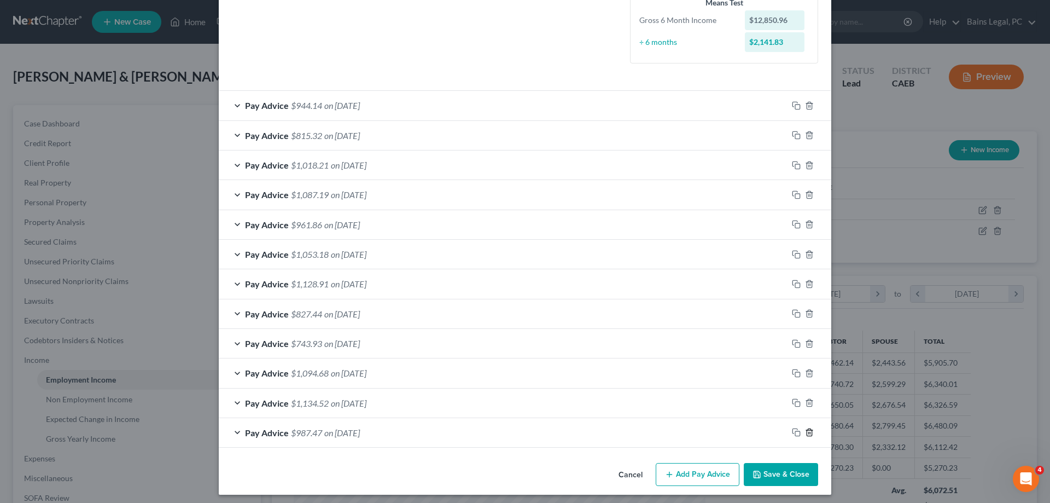
click at [808, 430] on icon "button" at bounding box center [809, 432] width 5 height 7
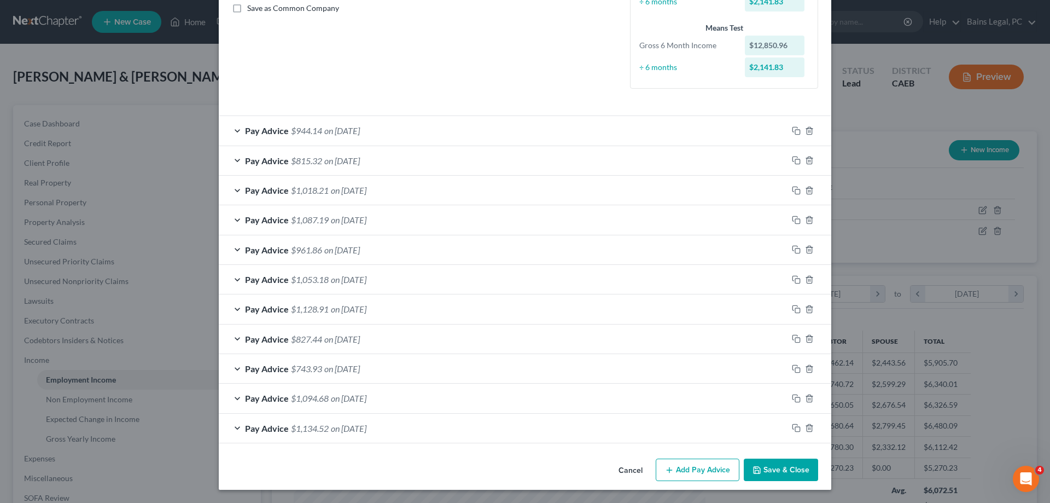
scroll to position [254, 0]
click at [808, 430] on icon "button" at bounding box center [809, 427] width 5 height 7
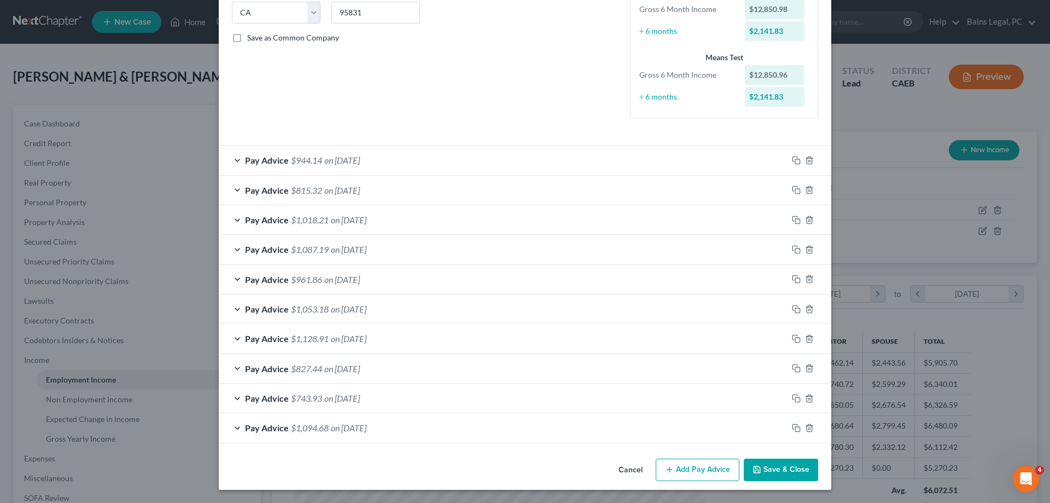
scroll to position [224, 0]
click at [413, 159] on div "Pay Advice $944.14 on [DATE]" at bounding box center [503, 159] width 569 height 29
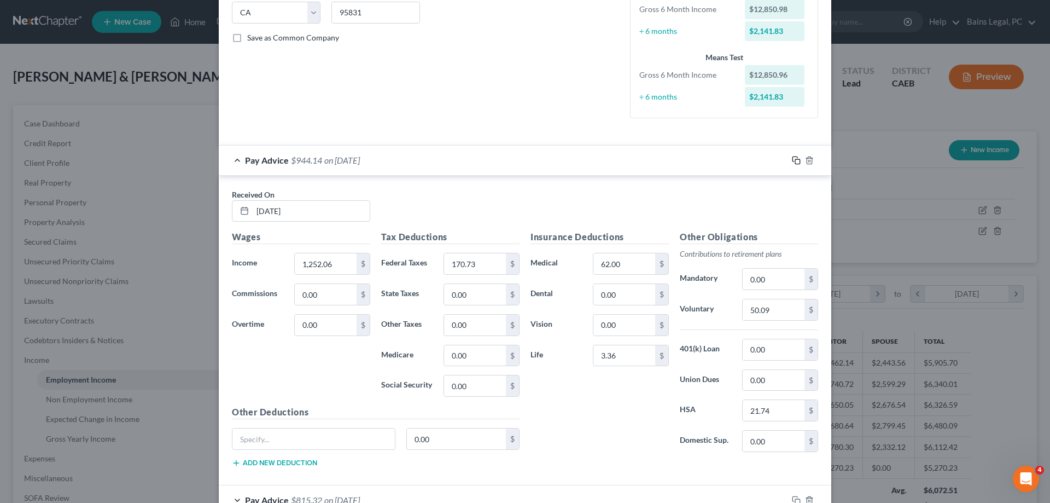
click at [800, 159] on icon "button" at bounding box center [796, 160] width 9 height 9
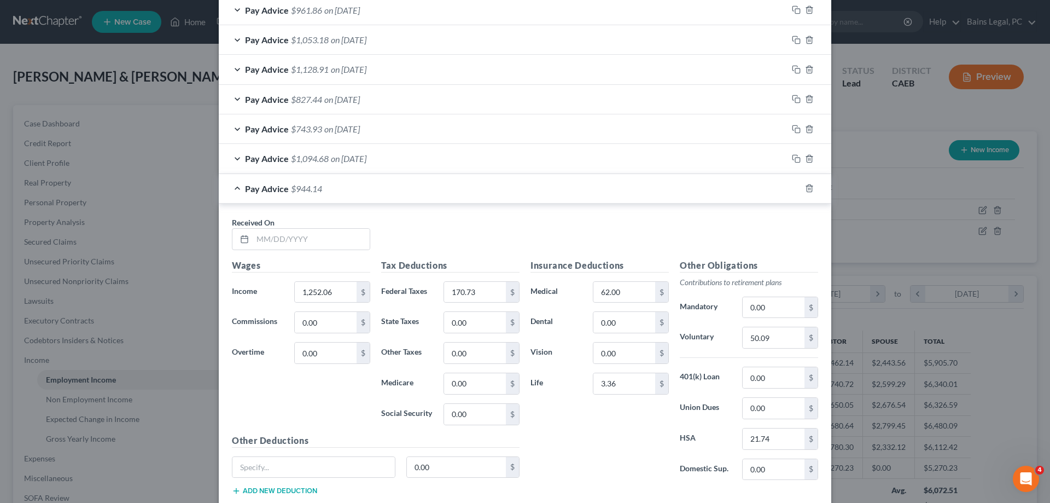
scroll to position [563, 0]
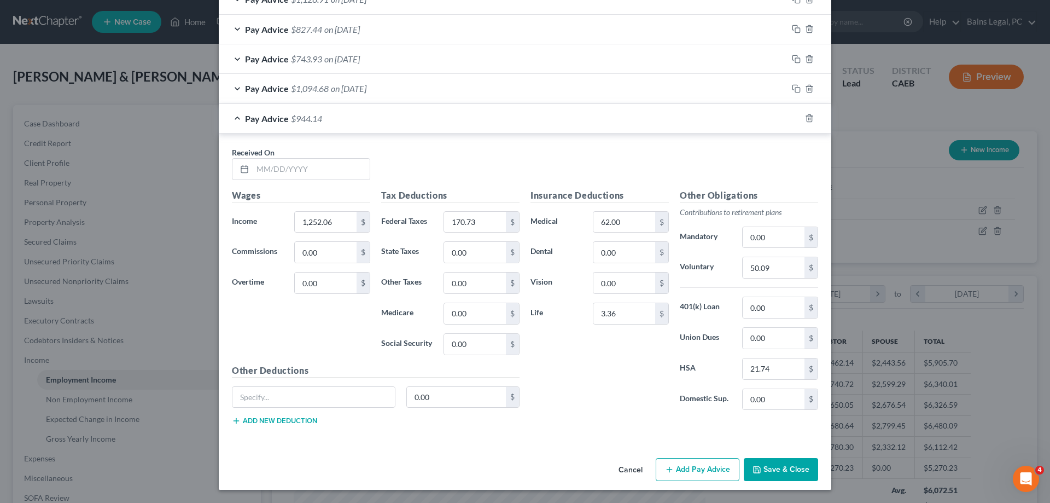
click at [323, 155] on div "Received On *" at bounding box center [300, 163] width 149 height 33
click at [322, 162] on input "text" at bounding box center [311, 169] width 117 height 21
click at [321, 165] on input "text" at bounding box center [311, 169] width 117 height 21
type input "[DATE]"
type input "1,404.91"
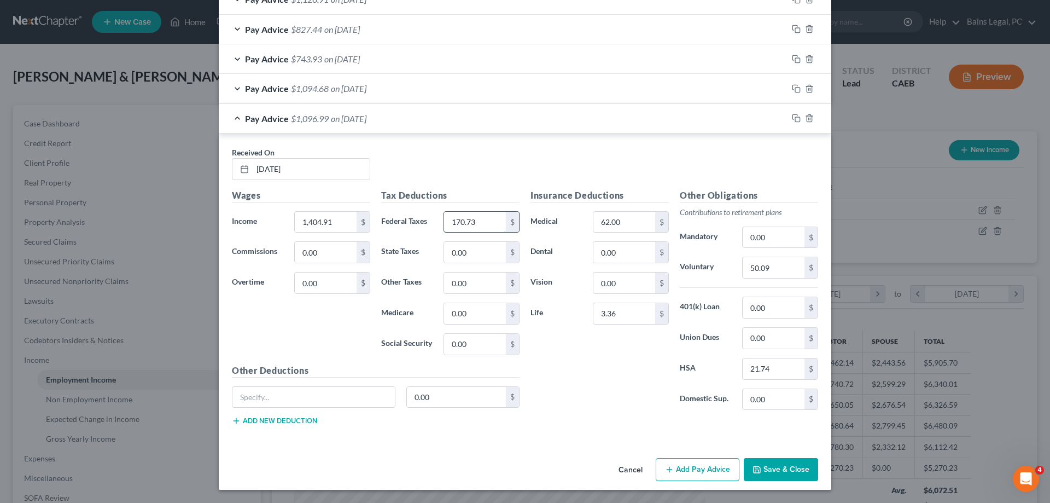
click at [490, 220] on input "170.73" at bounding box center [475, 222] width 62 height 21
type input "223.65"
click at [794, 270] on input "50.09" at bounding box center [774, 267] width 62 height 21
type input "56.20"
type input "0"
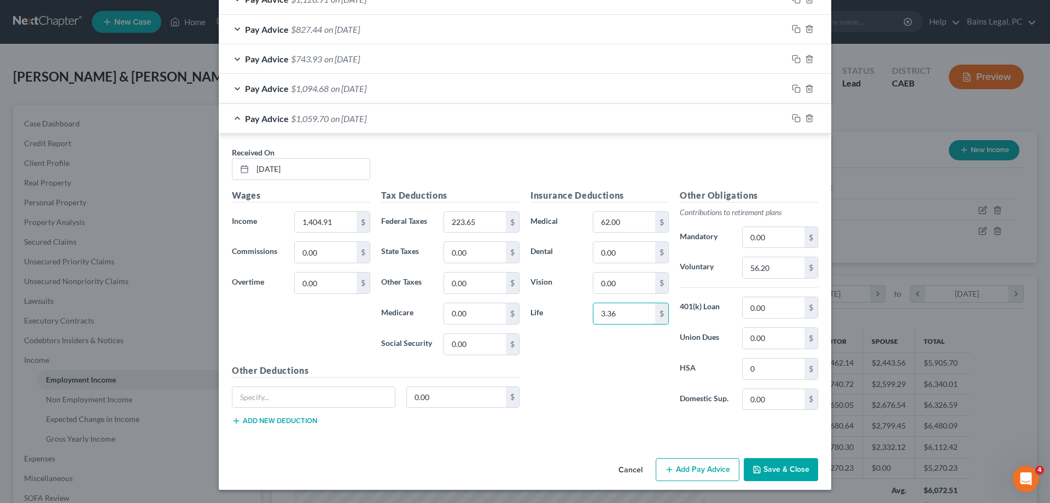
drag, startPoint x: 636, startPoint y: 314, endPoint x: 591, endPoint y: 313, distance: 44.9
click at [599, 316] on input "3.36" at bounding box center [624, 313] width 62 height 21
type input "03.36"
drag, startPoint x: 779, startPoint y: 325, endPoint x: 792, endPoint y: 343, distance: 22.3
click at [780, 325] on div "Other Obligations Contributions to retirement plans Mandatory 0.00 $ Voluntary …" at bounding box center [748, 304] width 149 height 230
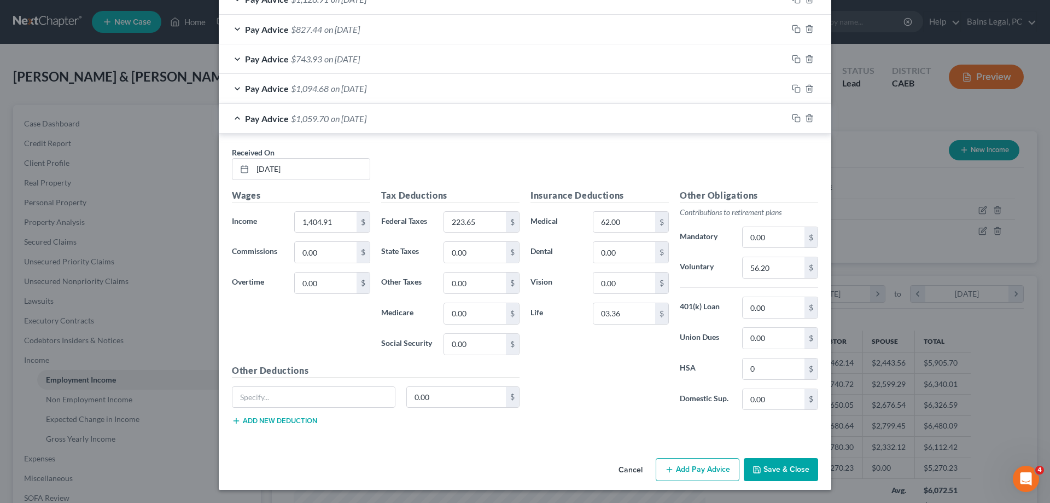
drag, startPoint x: 792, startPoint y: 412, endPoint x: 569, endPoint y: 396, distance: 223.7
click at [785, 412] on div "Other Obligations Contributions to retirement plans Mandatory 0.00 $ Voluntary …" at bounding box center [748, 304] width 149 height 230
click at [562, 396] on div "Insurance Deductions Medical 62.00 $ Dental 0.00 $ Vision 0.00 $ Life 03.36 $" at bounding box center [599, 304] width 149 height 230
click at [637, 323] on input "03.36" at bounding box center [624, 313] width 62 height 21
click at [635, 229] on input "62.00" at bounding box center [624, 222] width 62 height 21
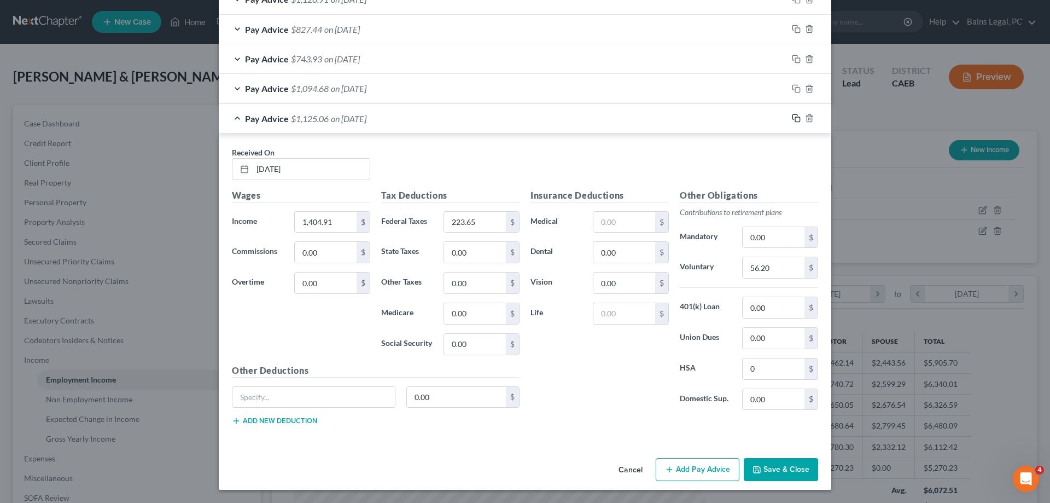
click at [795, 119] on icon "button" at bounding box center [796, 118] width 9 height 9
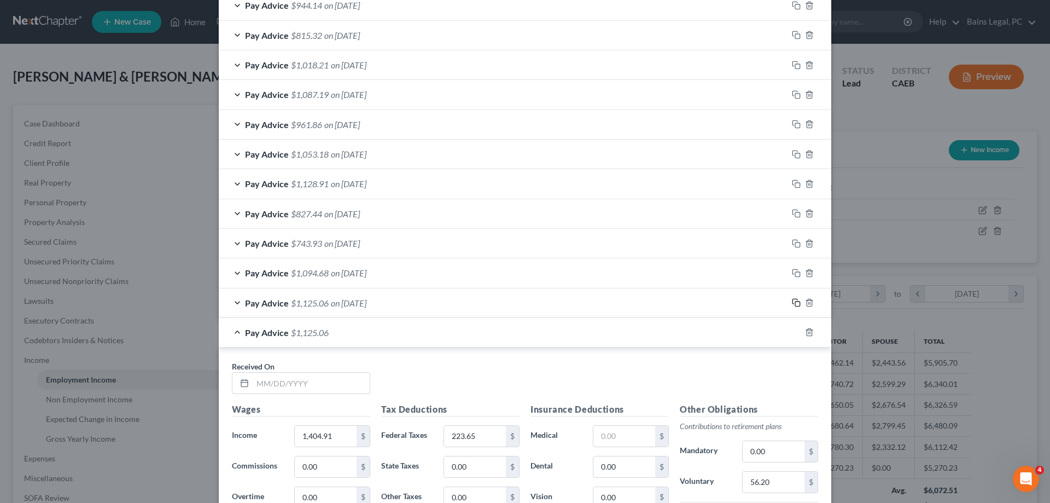
scroll to position [465, 0]
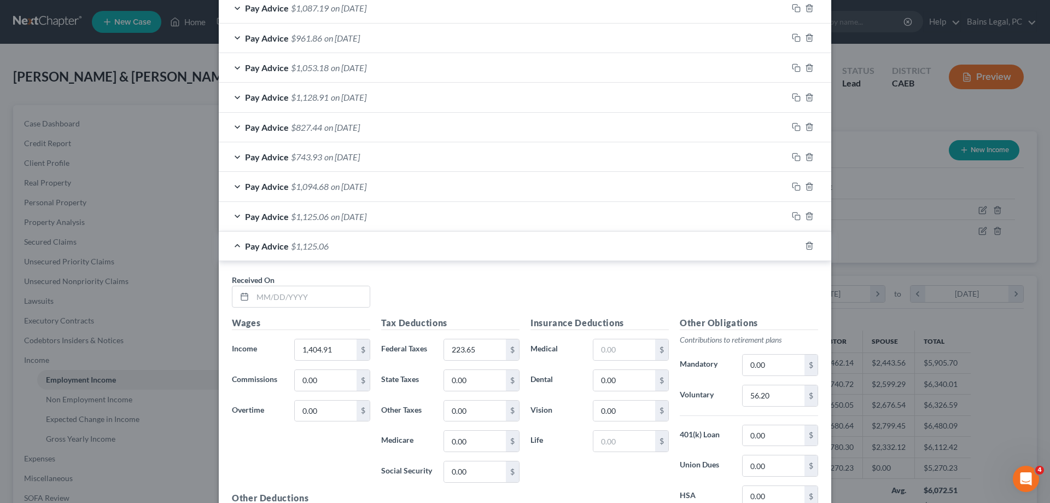
click at [392, 216] on div "Pay Advice $1,125.06 on [DATE]" at bounding box center [503, 216] width 569 height 29
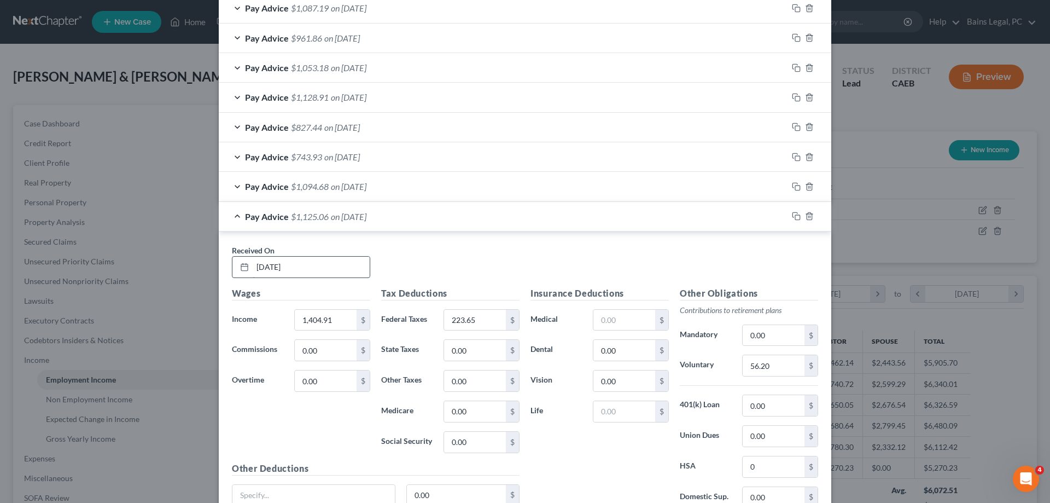
click at [319, 261] on input "[DATE]" at bounding box center [311, 266] width 117 height 21
drag, startPoint x: 310, startPoint y: 259, endPoint x: 225, endPoint y: 252, distance: 85.1
click at [253, 256] on input "[DATE]" at bounding box center [311, 266] width 117 height 21
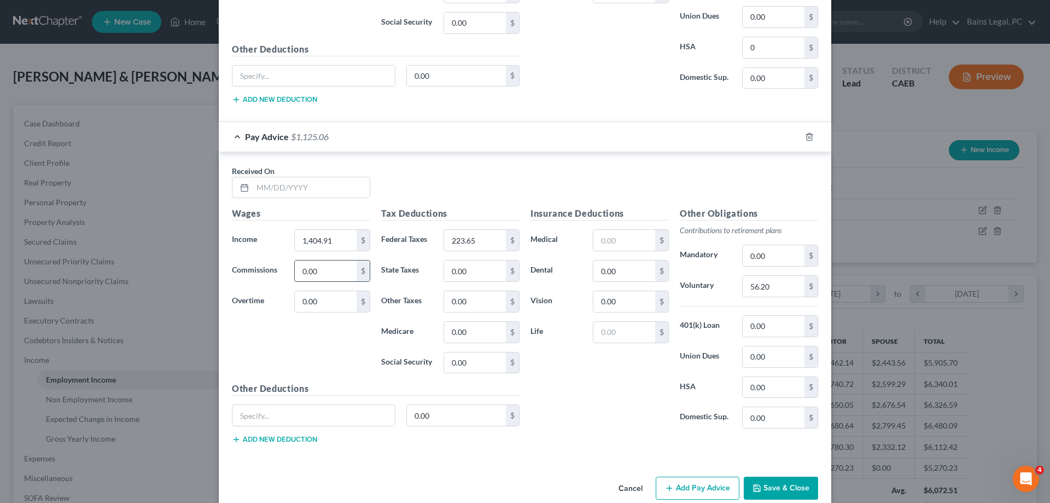
scroll to position [903, 0]
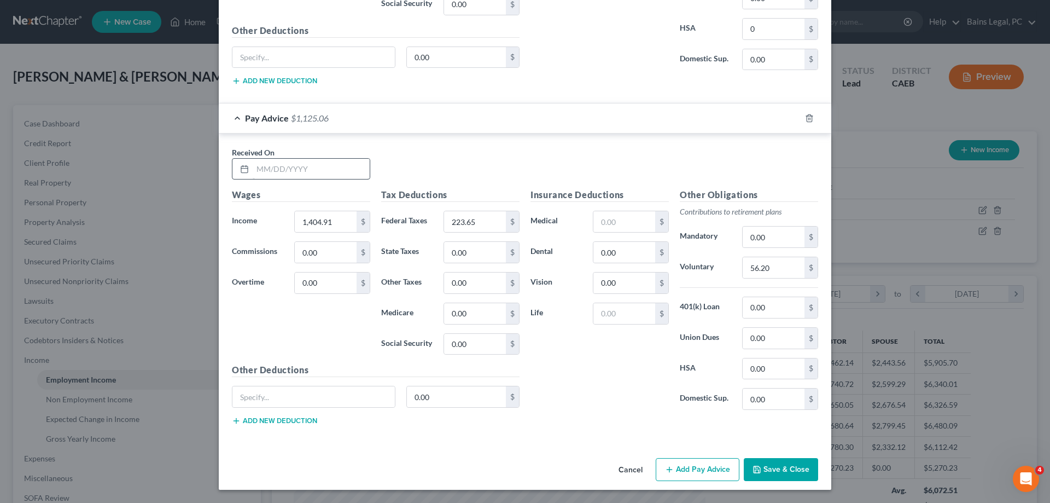
type input "[DATE]"
drag, startPoint x: 329, startPoint y: 169, endPoint x: 491, endPoint y: 189, distance: 163.6
click at [329, 169] on input "text" at bounding box center [311, 169] width 117 height 21
click at [349, 166] on input "text" at bounding box center [311, 169] width 117 height 21
type input "[DATE]"
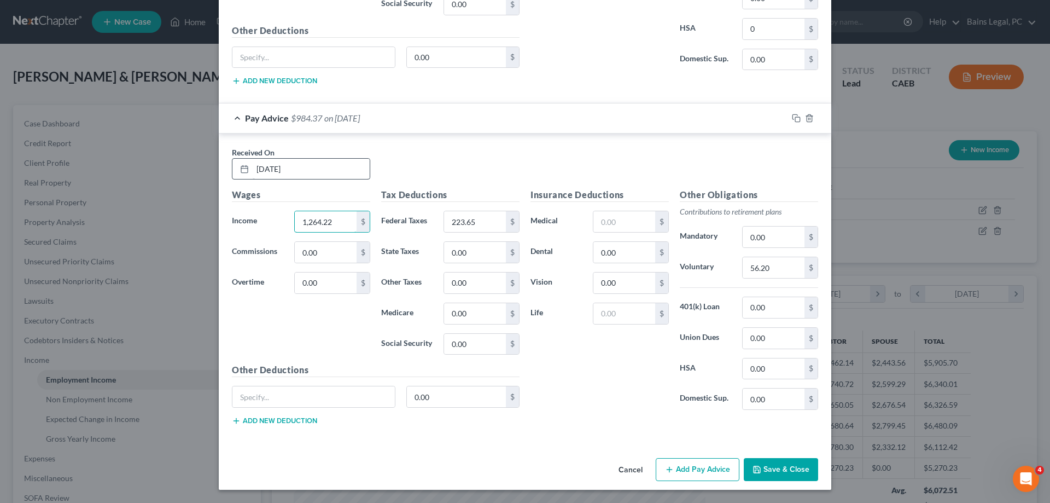
type input "1,264.22"
click at [484, 223] on input "223.65" at bounding box center [475, 221] width 62 height 21
type input "173.47"
click at [797, 265] on input "56.20" at bounding box center [774, 267] width 62 height 21
type input "50.47"
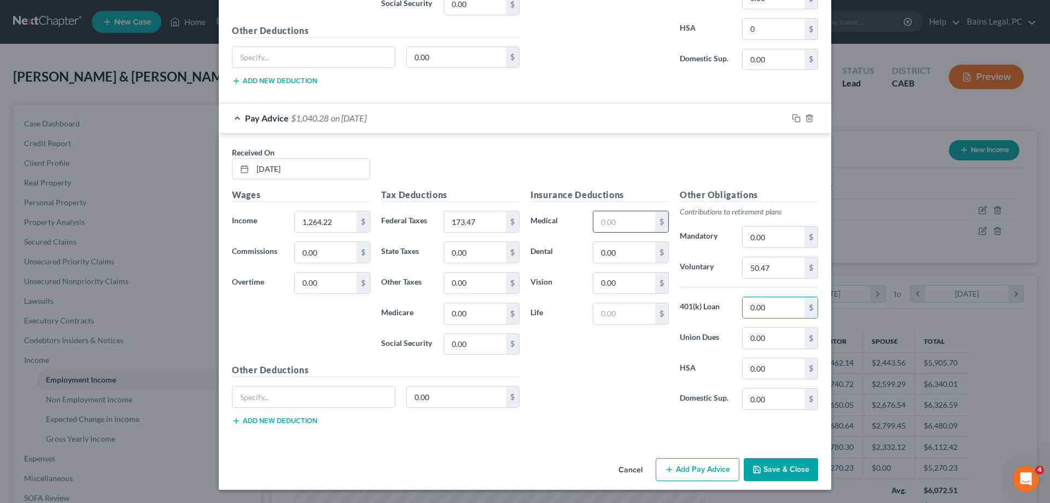
click at [641, 222] on input "text" at bounding box center [624, 221] width 62 height 21
type input "62"
click at [645, 317] on input "text" at bounding box center [624, 313] width 62 height 21
type input "3.36"
click at [775, 365] on input "0.00" at bounding box center [774, 368] width 62 height 21
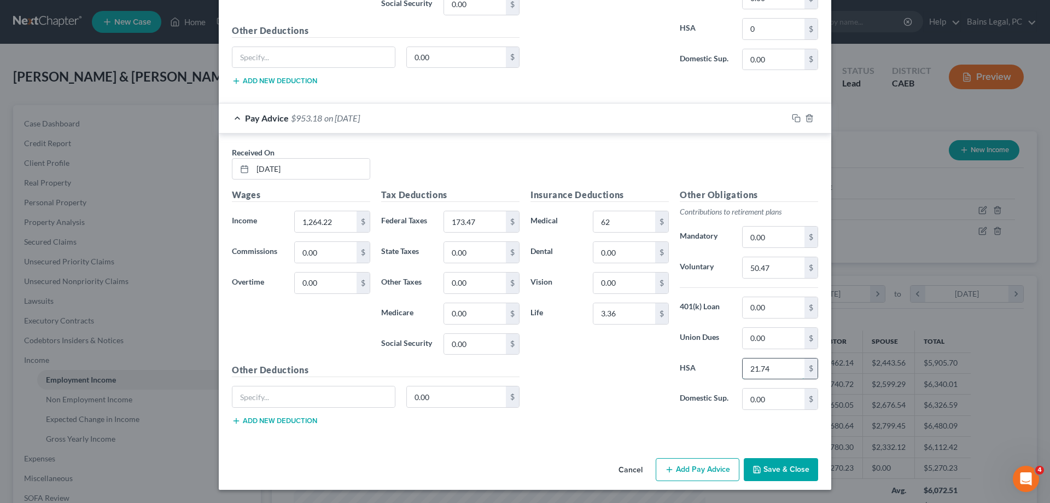
type input "21.74"
click at [797, 271] on input "50.47" at bounding box center [774, 267] width 62 height 21
click at [796, 271] on input "50.47" at bounding box center [774, 267] width 62 height 21
type input "50.57"
click at [797, 118] on icon "button" at bounding box center [796, 118] width 9 height 9
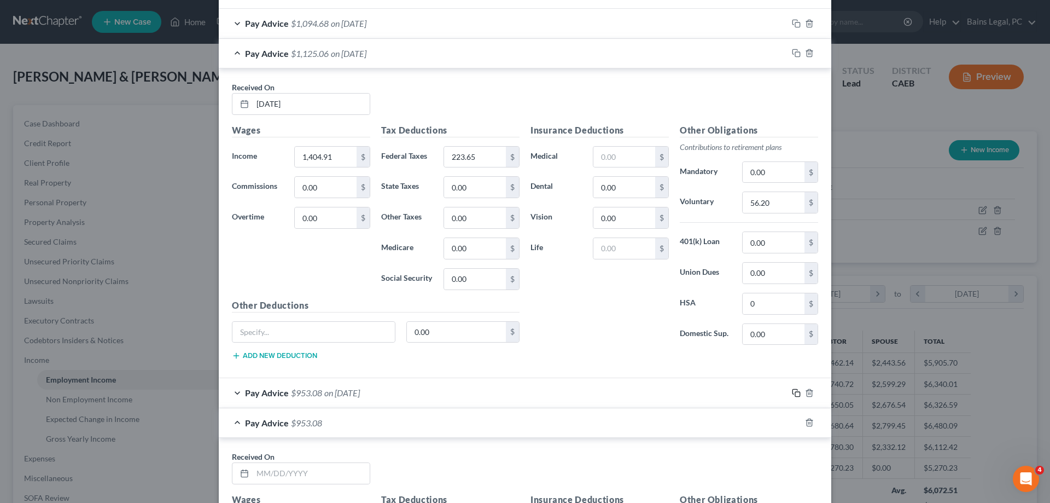
scroll to position [852, 0]
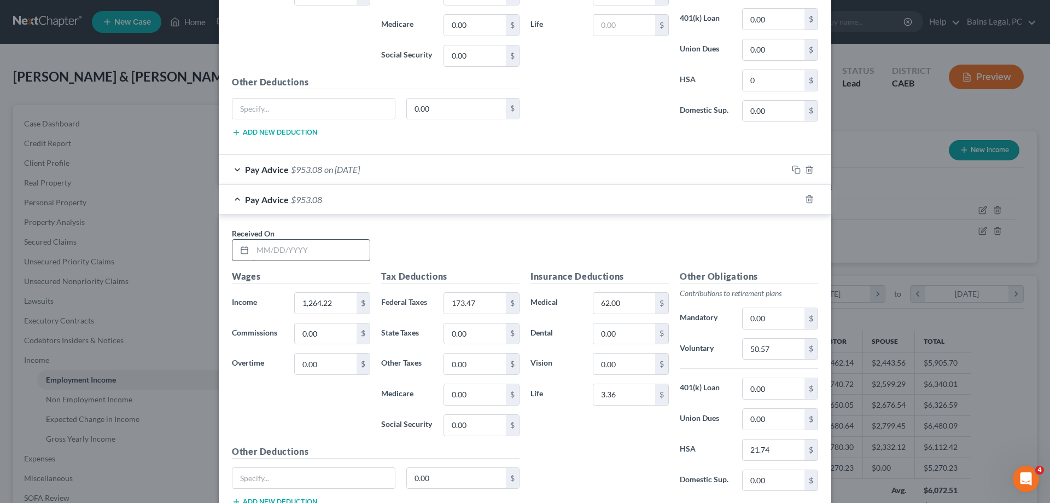
click at [337, 255] on input "text" at bounding box center [311, 250] width 117 height 21
drag, startPoint x: 357, startPoint y: 246, endPoint x: 126, endPoint y: 240, distance: 230.9
click at [253, 246] on input "[DATE]" at bounding box center [311, 250] width 117 height 21
type input "[DATE]"
click at [348, 301] on input "1,250.01" at bounding box center [326, 303] width 62 height 21
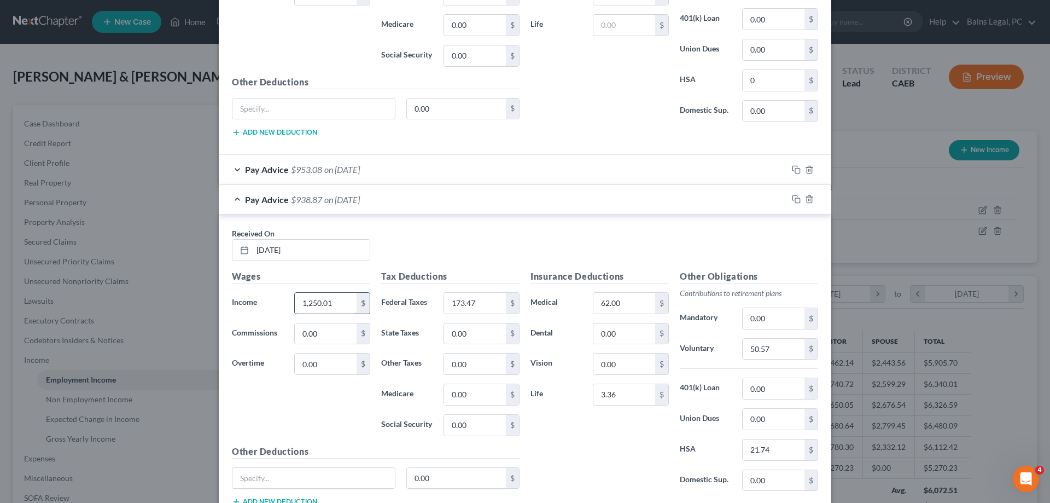
click at [351, 300] on input "1,250.01" at bounding box center [326, 303] width 62 height 21
type input "1,250.31"
click at [488, 308] on input "173.47" at bounding box center [475, 303] width 62 height 21
type input "170.34"
click at [774, 347] on input "50.57" at bounding box center [774, 349] width 62 height 21
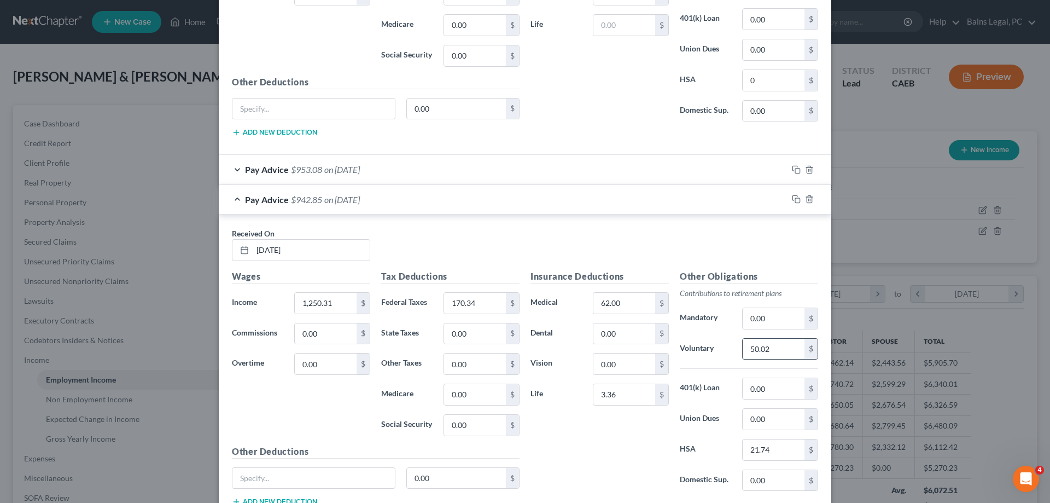
type input "50.02"
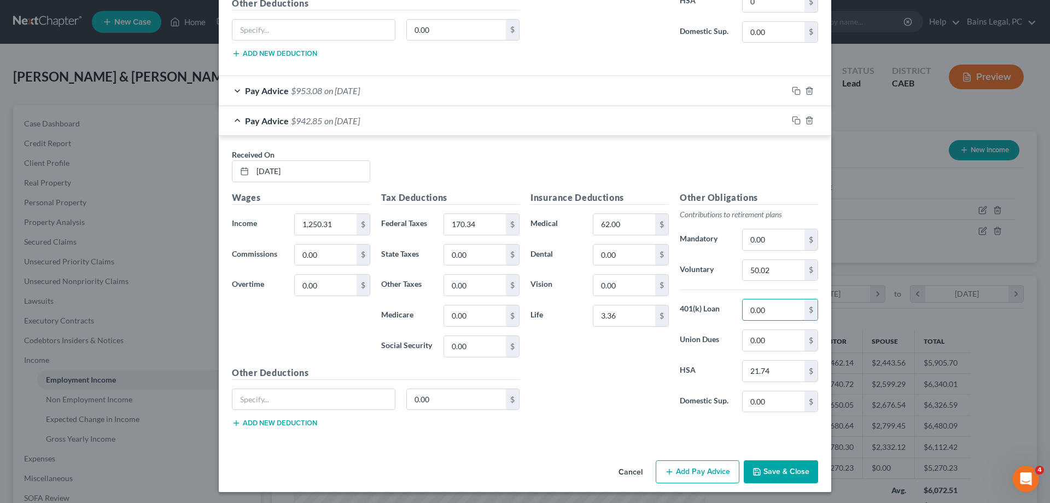
scroll to position [932, 0]
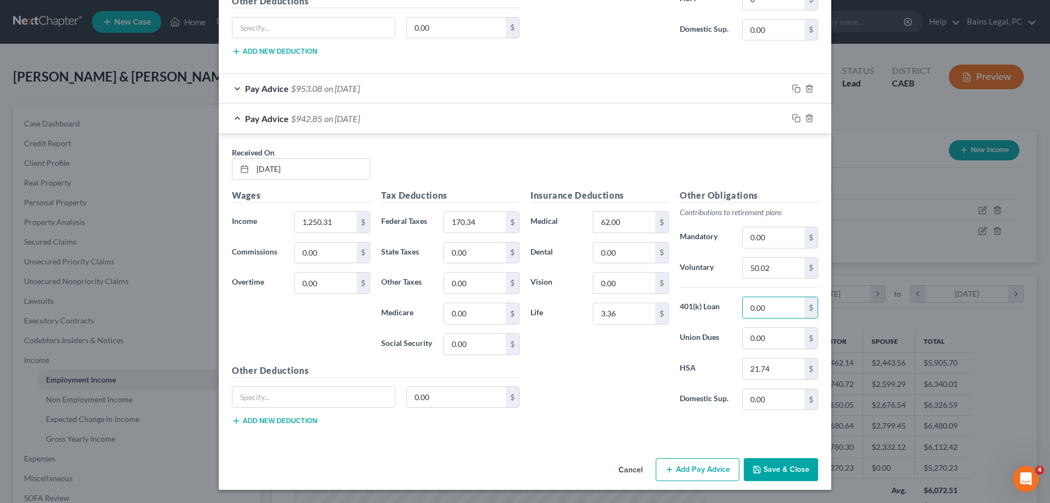
click at [786, 471] on button "Save & Close" at bounding box center [781, 469] width 74 height 23
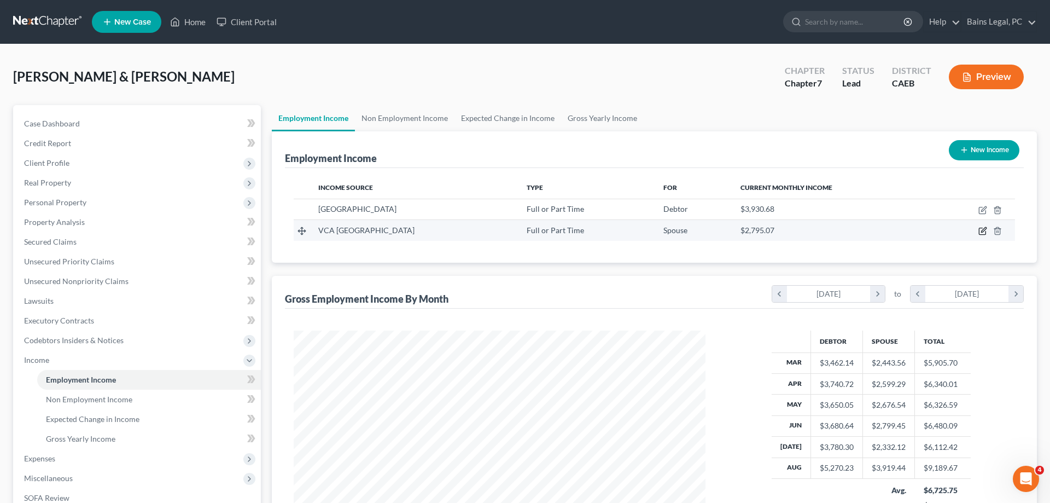
click at [982, 232] on icon "button" at bounding box center [983, 230] width 5 height 5
select select "0"
select select "4"
select select "2"
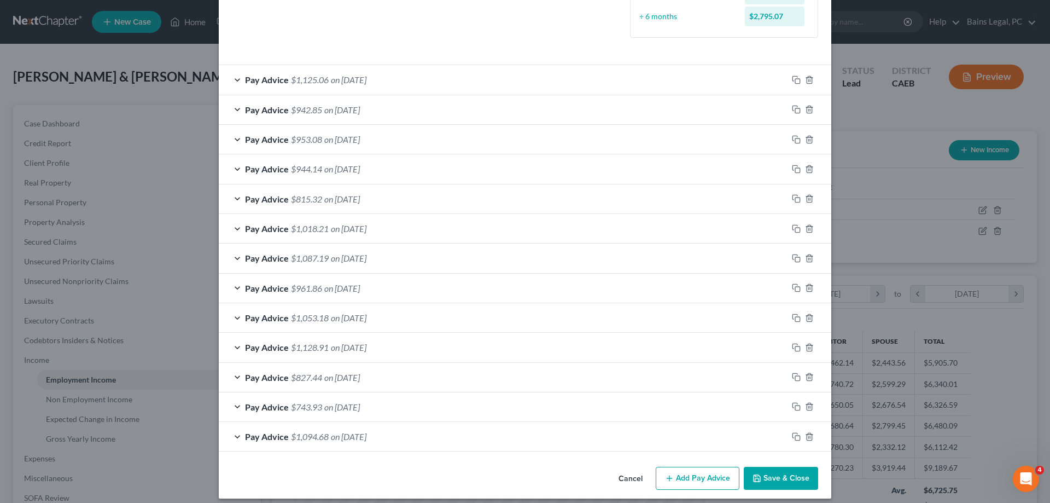
scroll to position [313, 0]
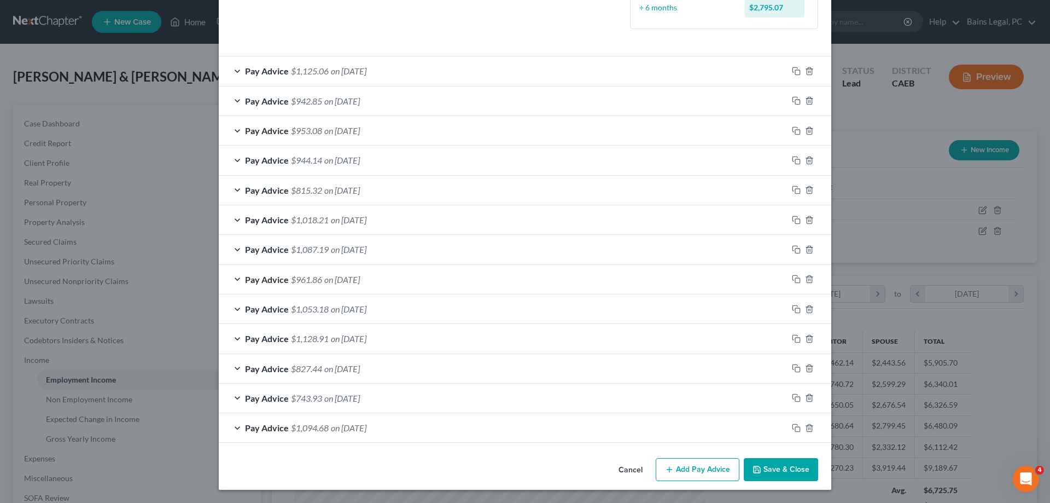
drag, startPoint x: 795, startPoint y: 465, endPoint x: 450, endPoint y: 449, distance: 345.5
click at [794, 465] on button "Save & Close" at bounding box center [781, 469] width 74 height 23
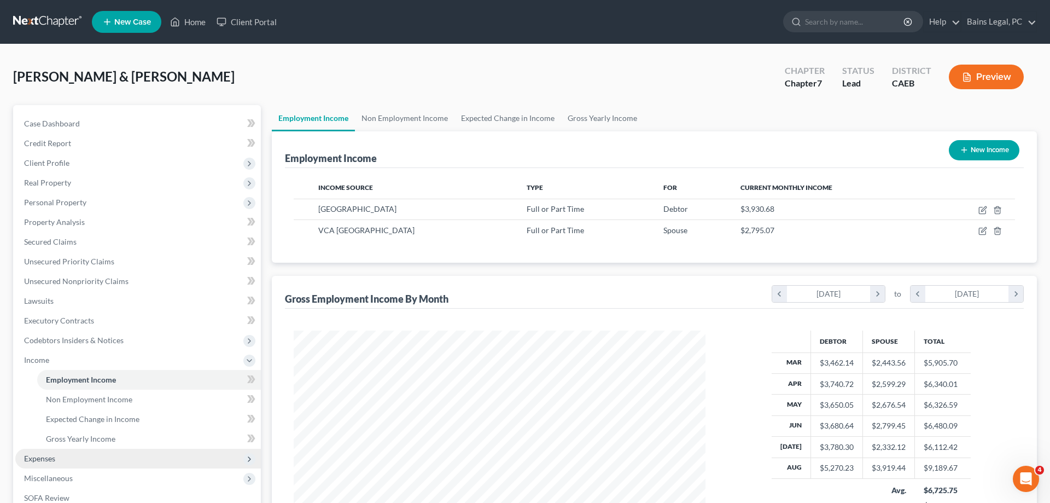
click at [66, 458] on span "Expenses" at bounding box center [138, 458] width 246 height 20
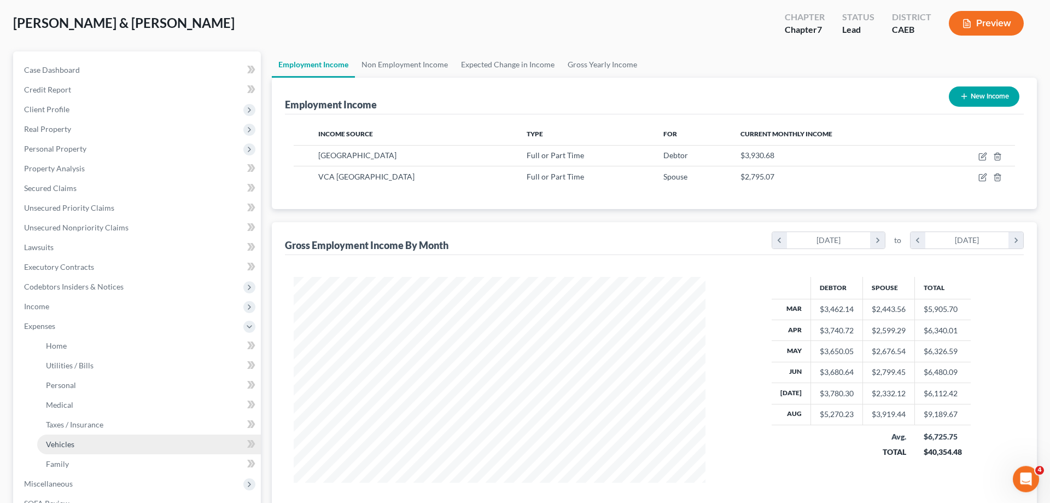
scroll to position [112, 0]
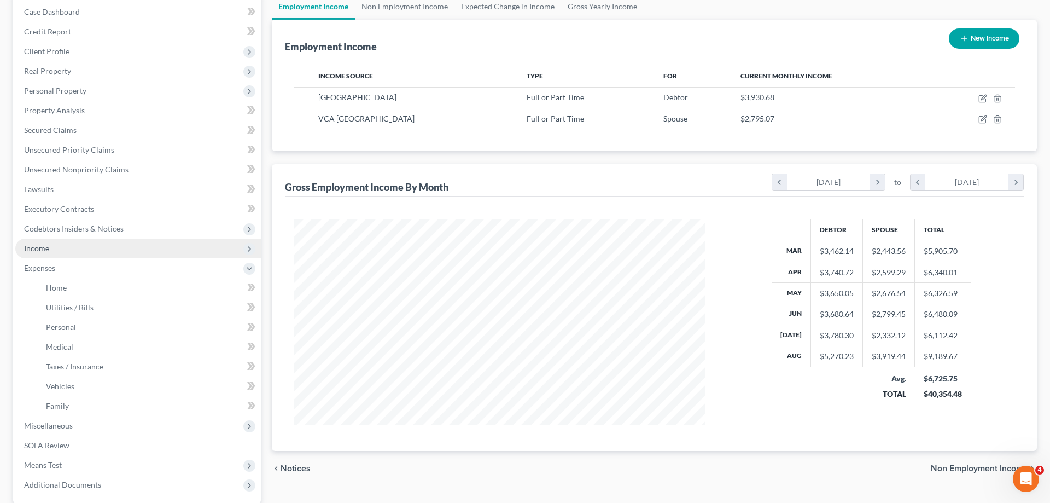
click at [51, 242] on span "Income" at bounding box center [138, 248] width 246 height 20
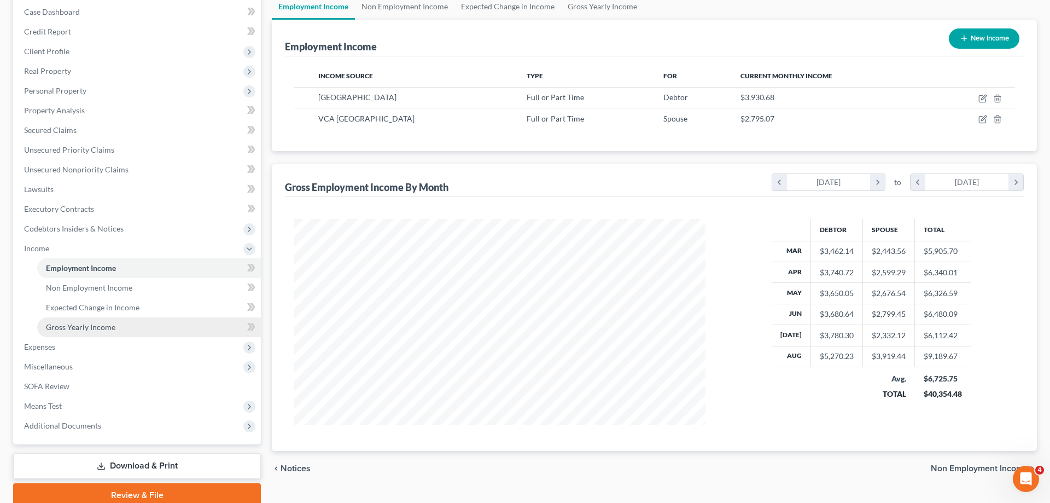
click at [102, 328] on span "Gross Yearly Income" at bounding box center [80, 326] width 69 height 9
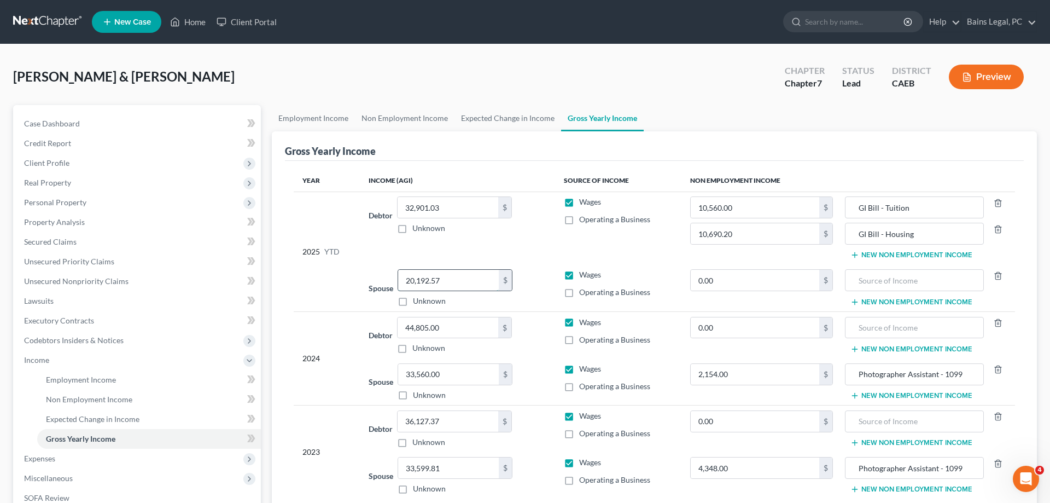
click at [455, 278] on input "20,192.57" at bounding box center [448, 280] width 101 height 21
type input "24,112.01"
click at [81, 337] on span "Codebtors Insiders & Notices" at bounding box center [74, 339] width 100 height 9
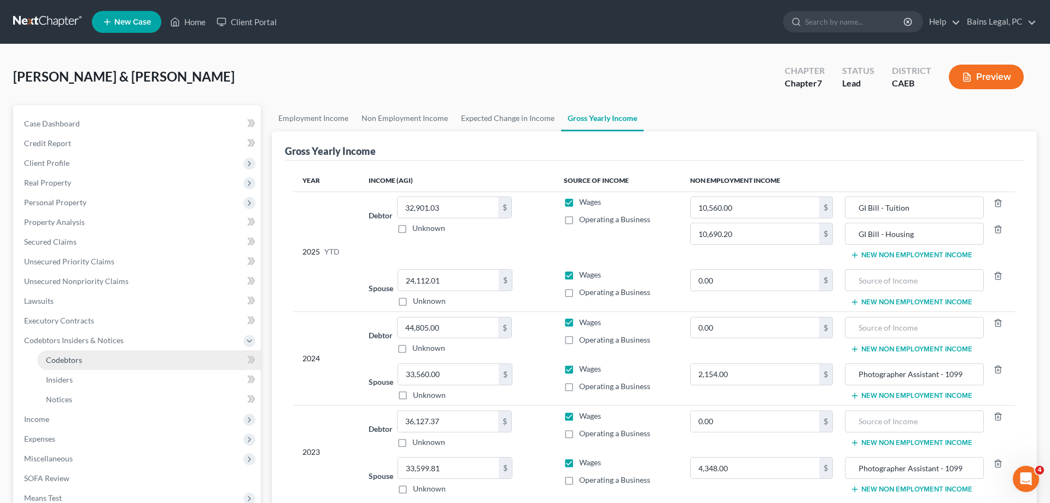
click at [85, 361] on link "Codebtors" at bounding box center [149, 360] width 224 height 20
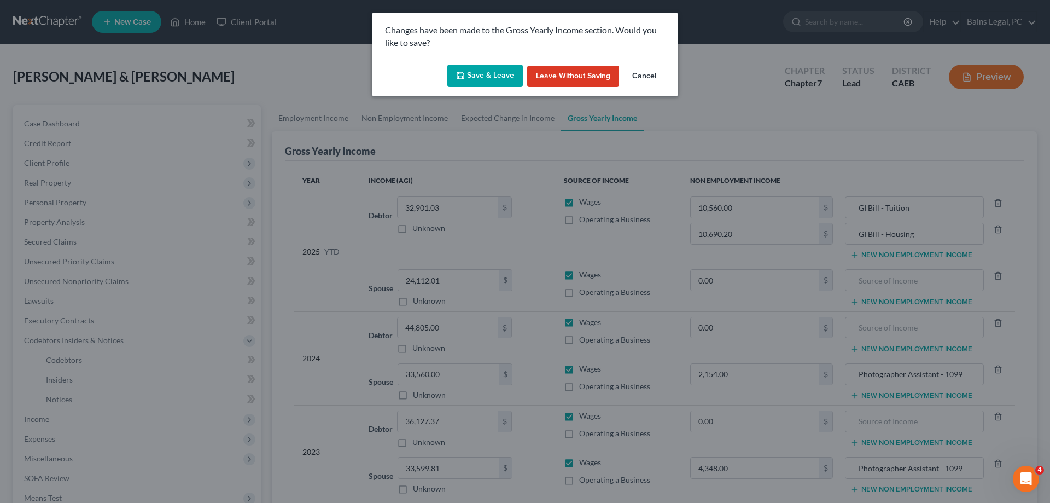
click at [480, 76] on button "Save & Leave" at bounding box center [484, 76] width 75 height 23
